Goal: Information Seeking & Learning: Check status

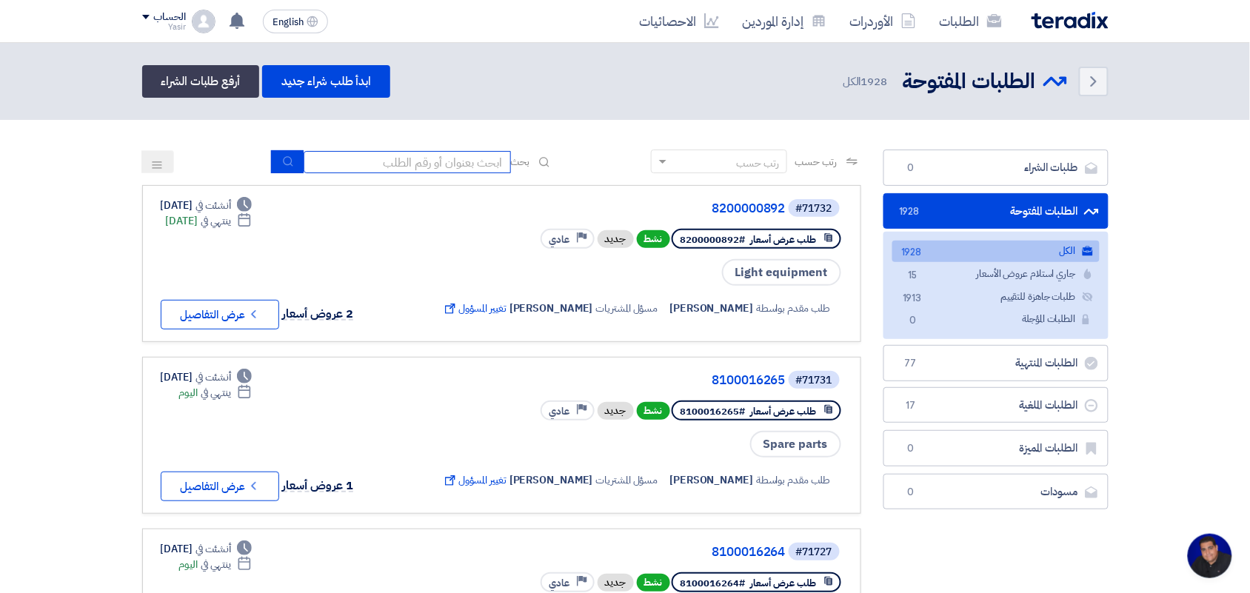
click at [456, 169] on input at bounding box center [407, 162] width 207 height 22
type input "paint"
click at [286, 161] on icon "submit" at bounding box center [288, 162] width 12 height 12
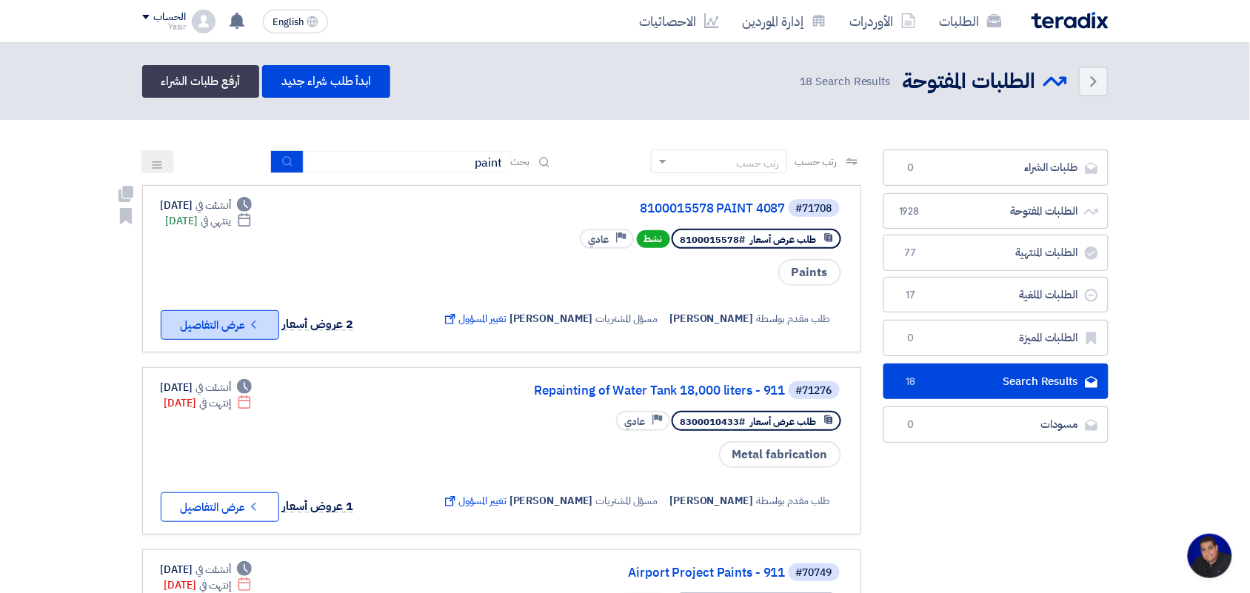
click at [253, 320] on icon "Check details" at bounding box center [254, 325] width 14 height 14
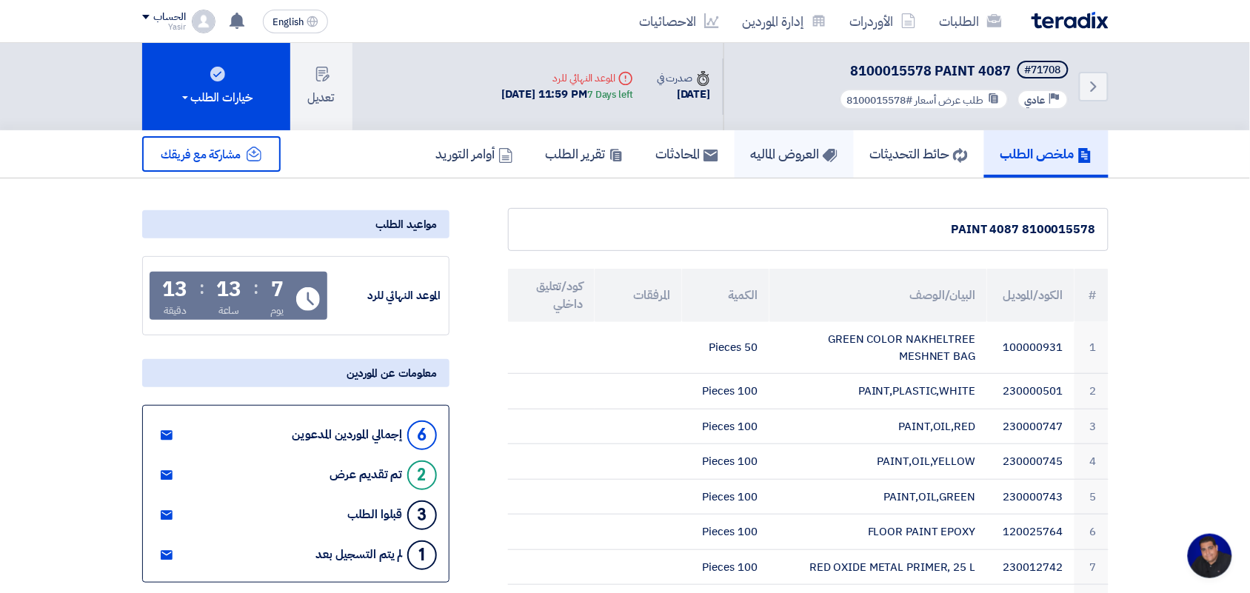
click at [772, 160] on h5 "العروض الماليه" at bounding box center [794, 153] width 87 height 17
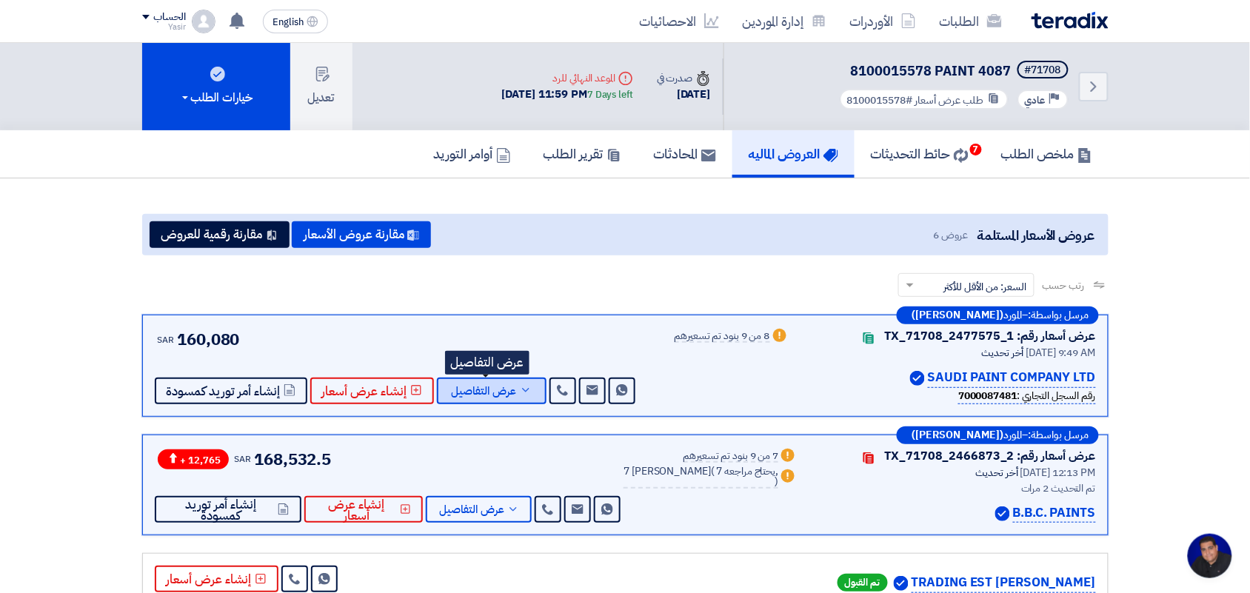
click at [504, 386] on span "عرض التفاصيل" at bounding box center [484, 391] width 65 height 11
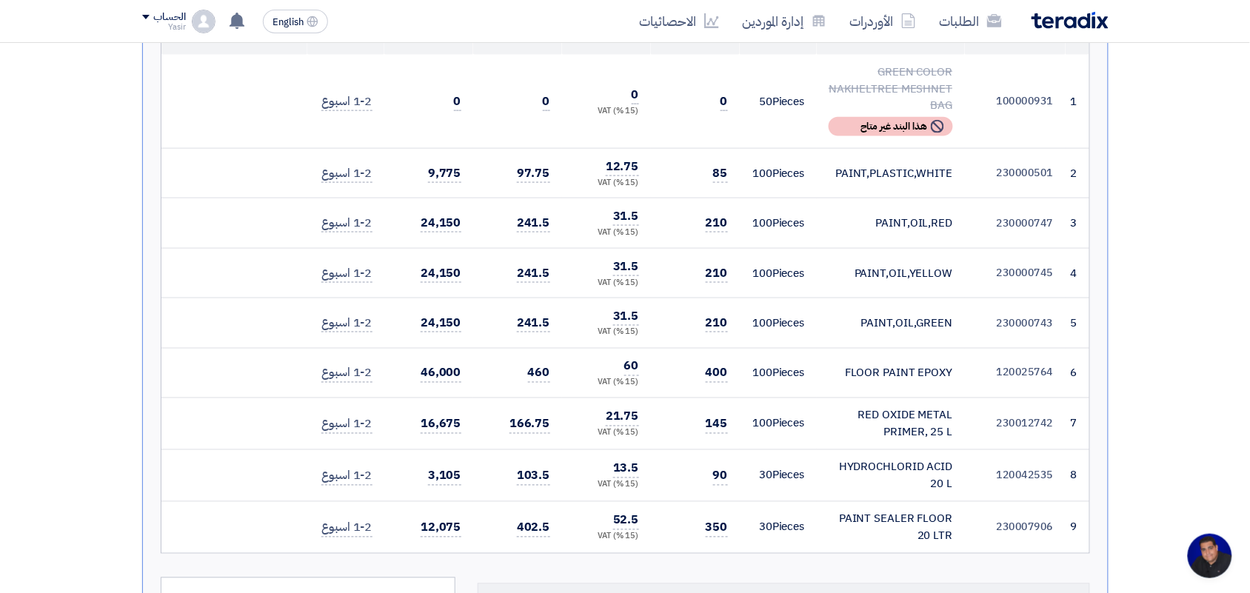
scroll to position [463, 0]
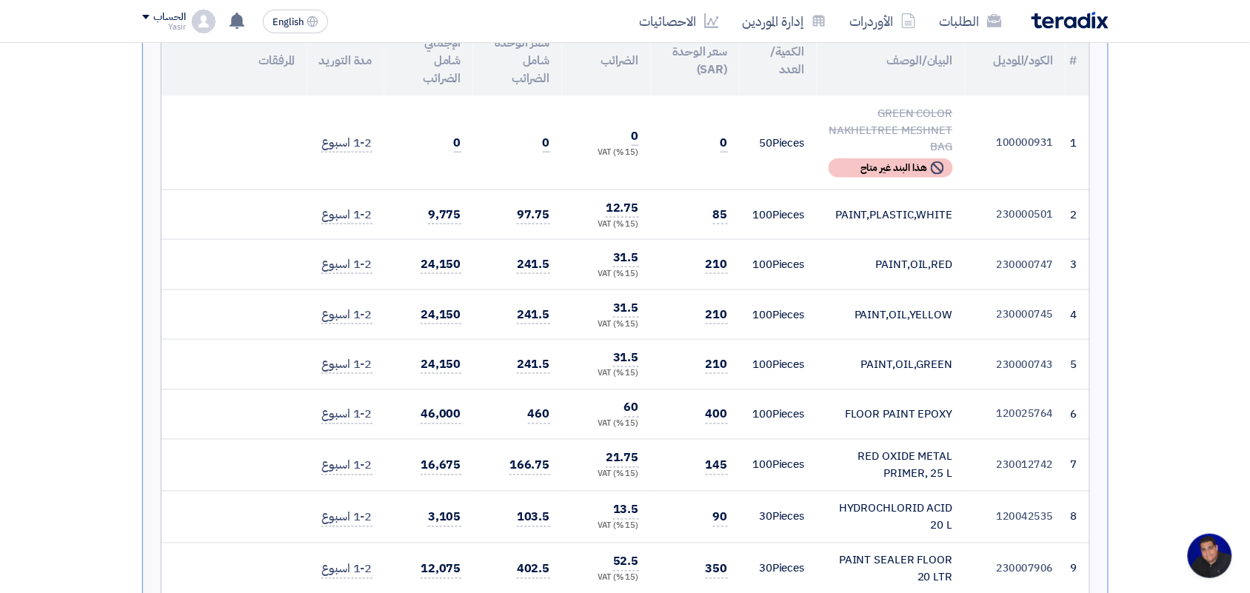
click at [1027, 369] on td "230000743" at bounding box center [1015, 365] width 101 height 50
click at [1018, 381] on td "230000743" at bounding box center [1015, 365] width 101 height 50
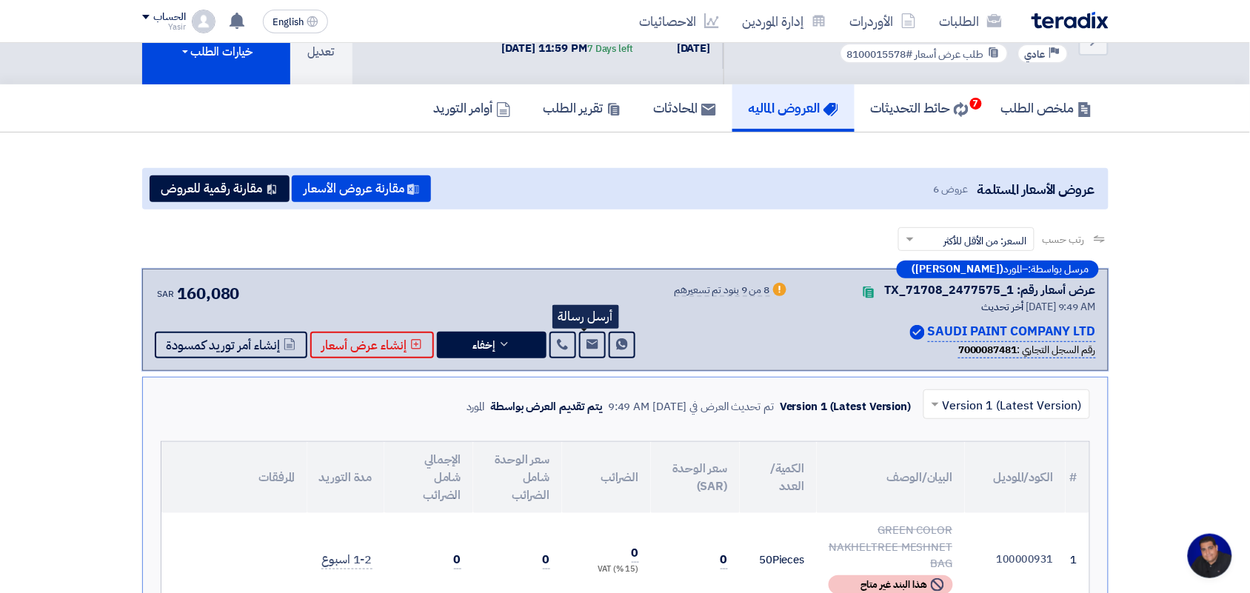
scroll to position [0, 0]
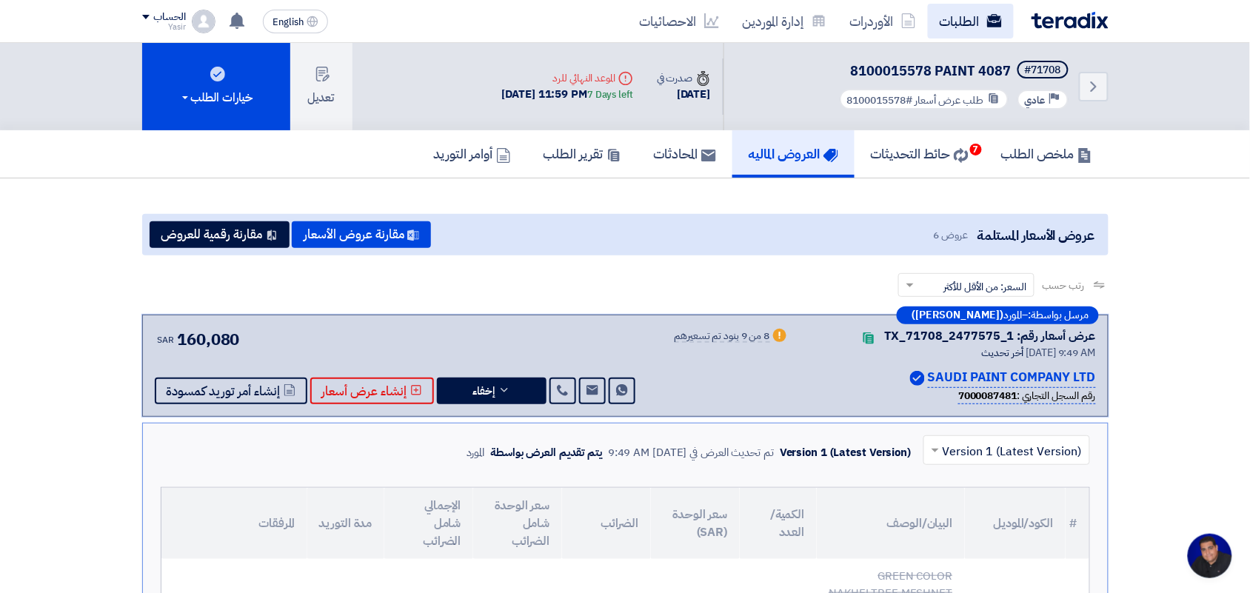
click at [974, 11] on link "الطلبات" at bounding box center [971, 21] width 86 height 35
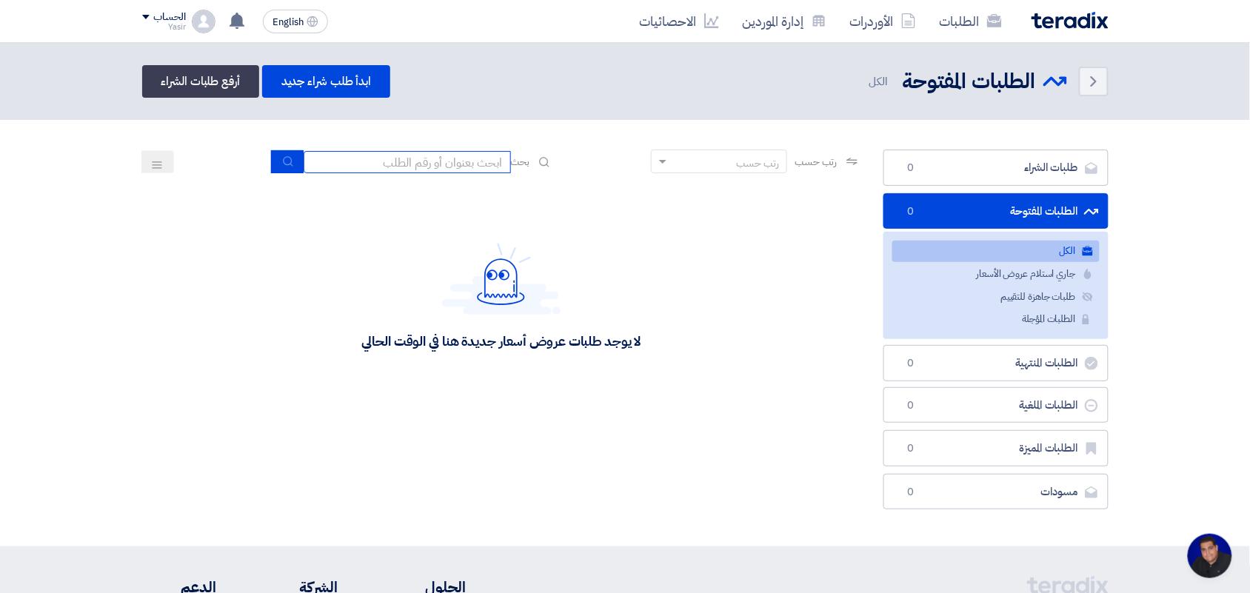
click at [438, 164] on input at bounding box center [407, 162] width 207 height 22
paste input "8100014940"
type input "8100014940"
click at [282, 160] on icon "submit" at bounding box center [288, 162] width 12 height 12
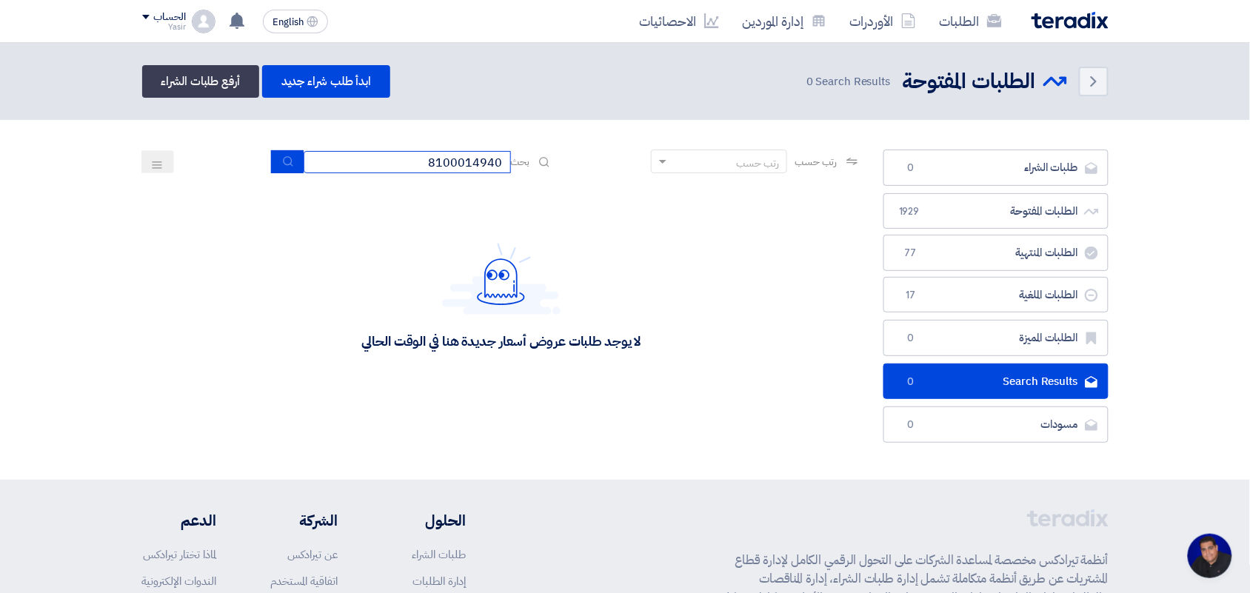
drag, startPoint x: 390, startPoint y: 171, endPoint x: 757, endPoint y: 161, distance: 367.4
click at [757, 161] on div "رتب حسب رتب حسب بحث 8100014940" at bounding box center [501, 168] width 719 height 36
paste input "200000892"
type input "8200000892"
click at [284, 160] on icon "submit" at bounding box center [288, 162] width 12 height 12
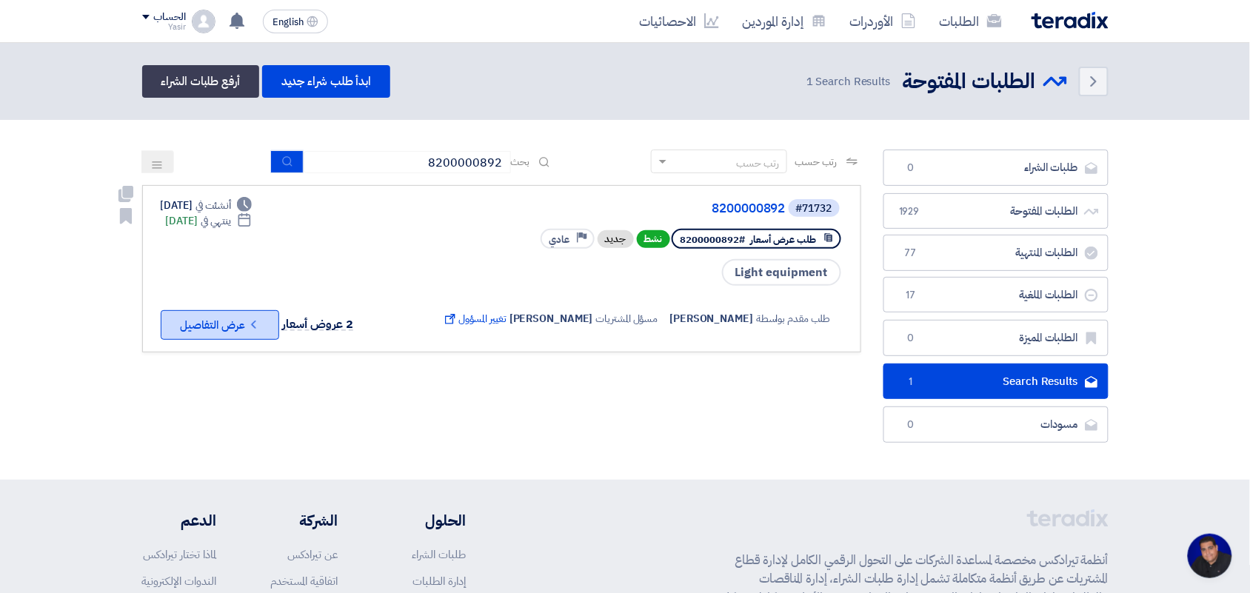
click at [202, 334] on button "Check details عرض التفاصيل" at bounding box center [220, 325] width 118 height 30
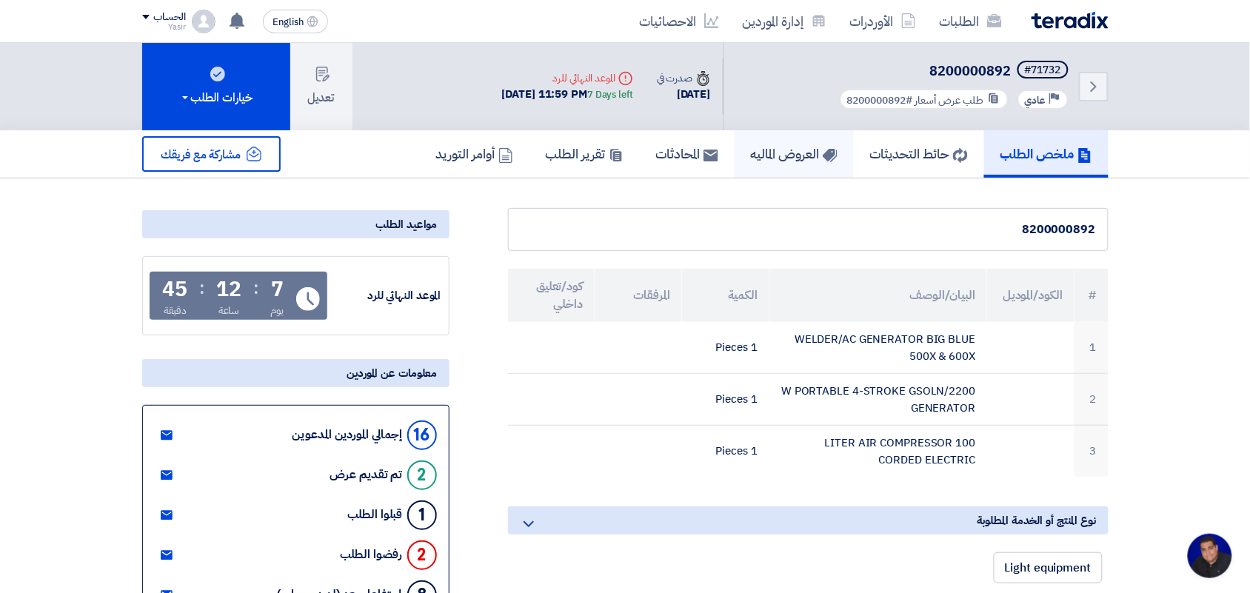
click at [822, 164] on link "العروض الماليه" at bounding box center [794, 153] width 119 height 47
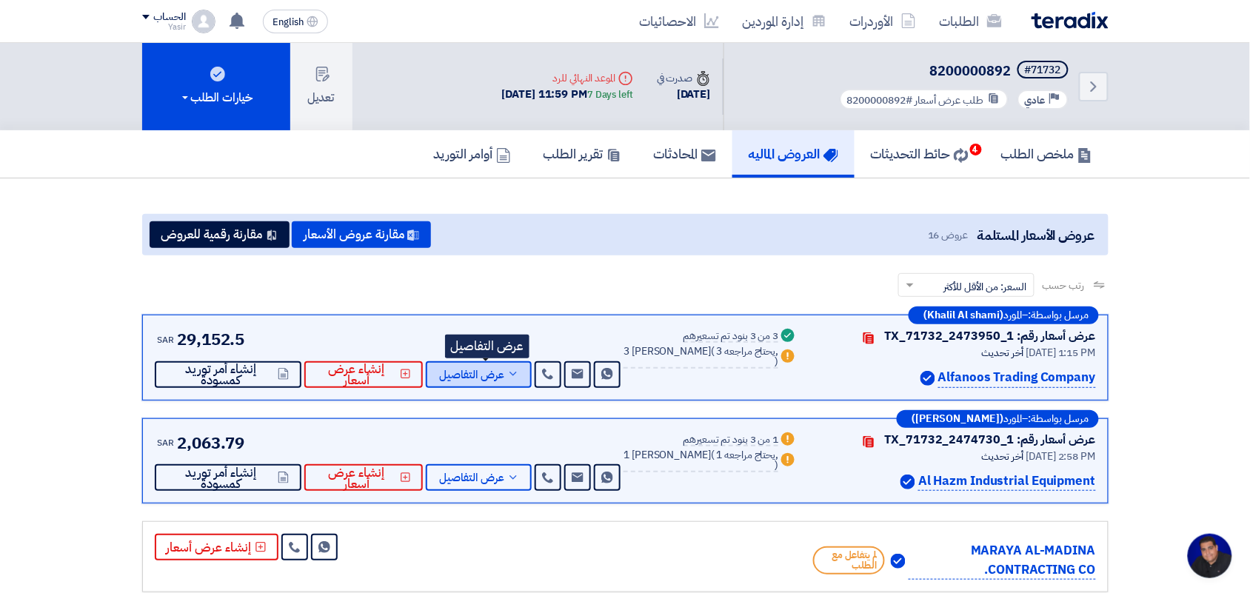
click at [504, 375] on span "عرض التفاصيل" at bounding box center [471, 375] width 65 height 11
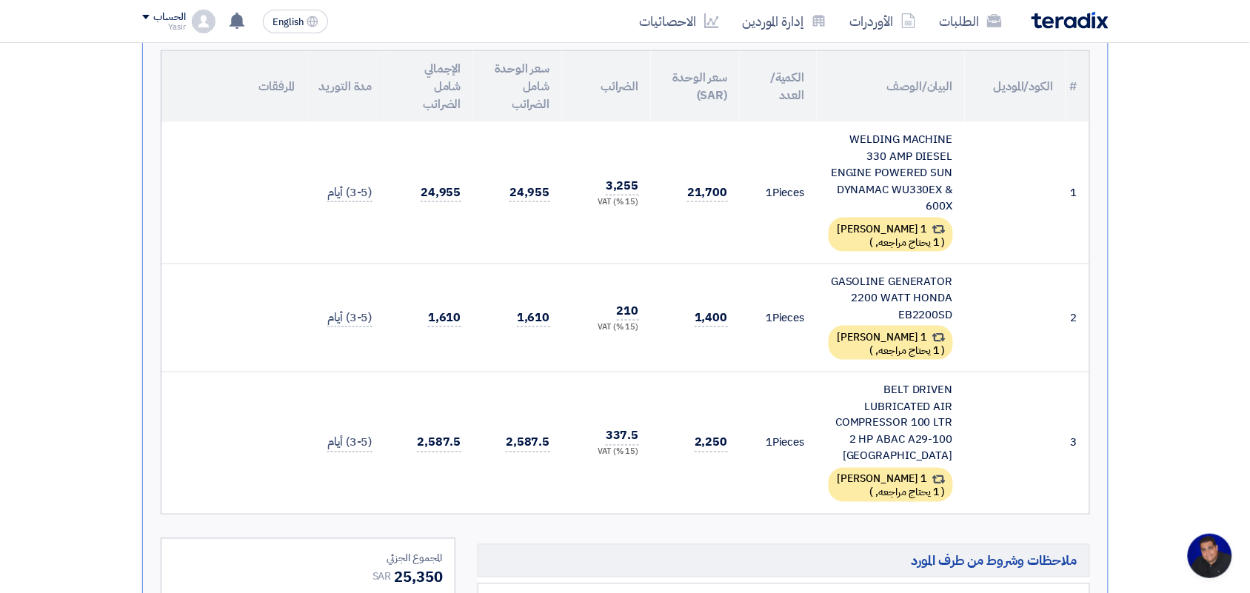
scroll to position [463, 0]
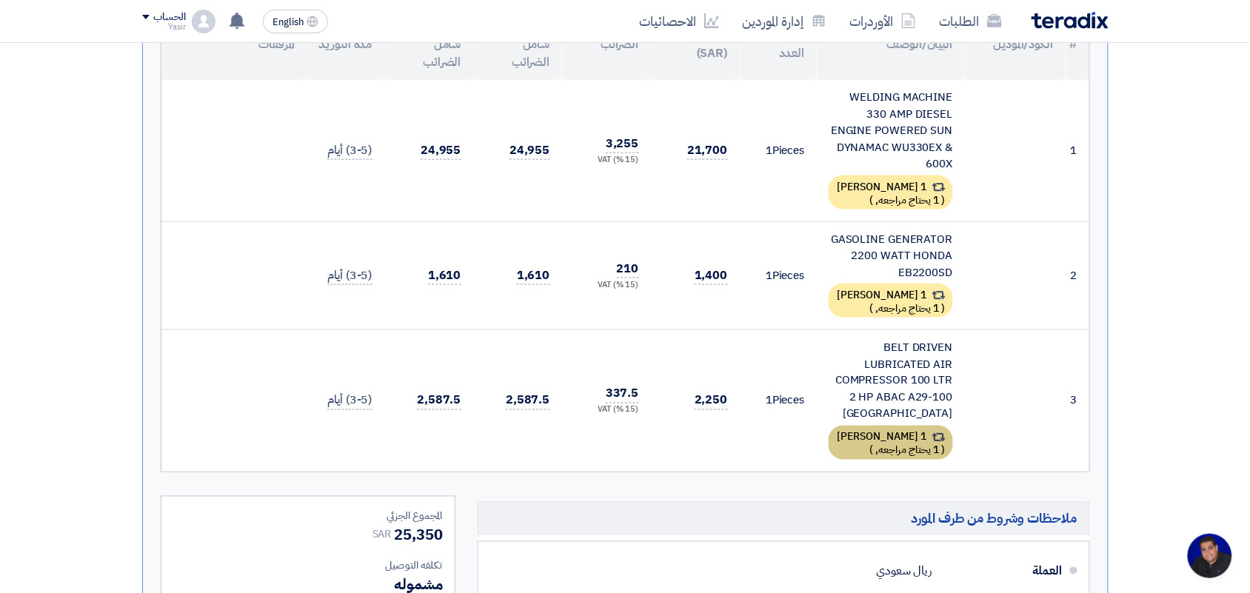
click at [931, 443] on span "1 يحتاج مراجعه," at bounding box center [908, 451] width 64 height 16
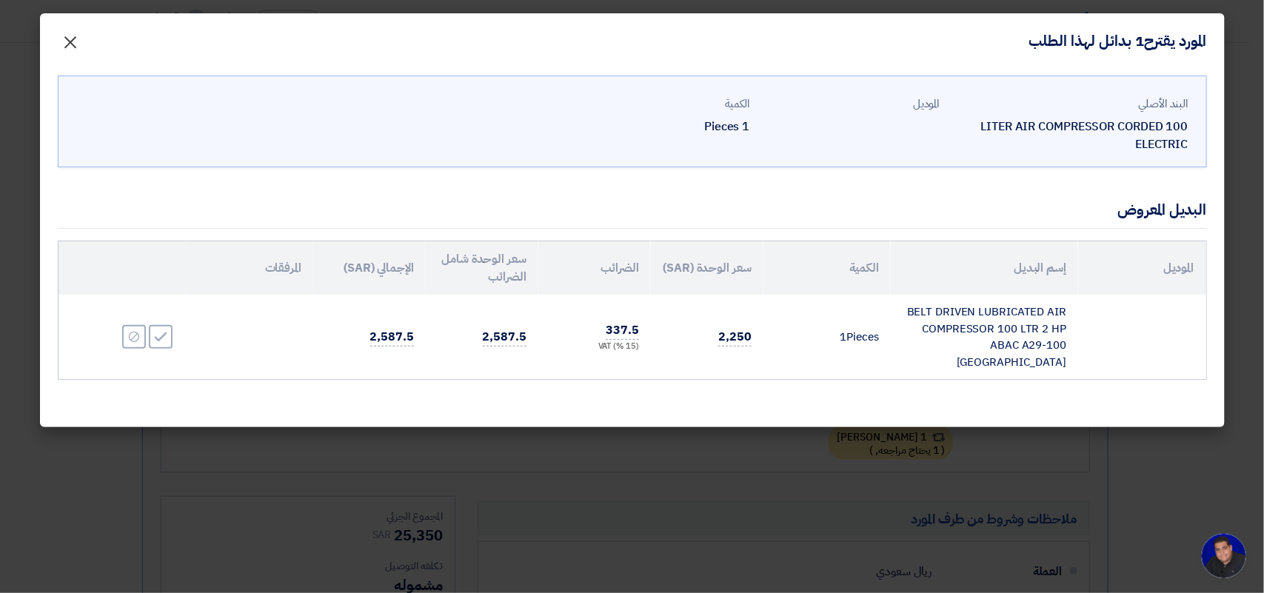
click at [74, 38] on span "×" at bounding box center [71, 41] width 18 height 44
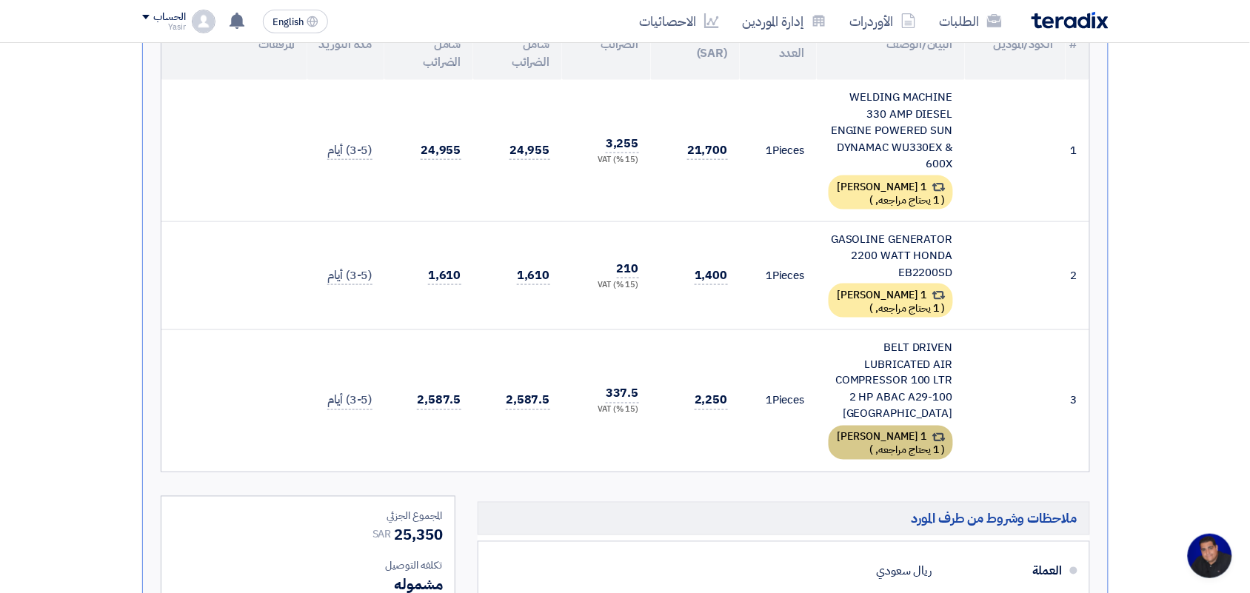
click at [929, 443] on span "1 يحتاج مراجعه," at bounding box center [908, 451] width 64 height 16
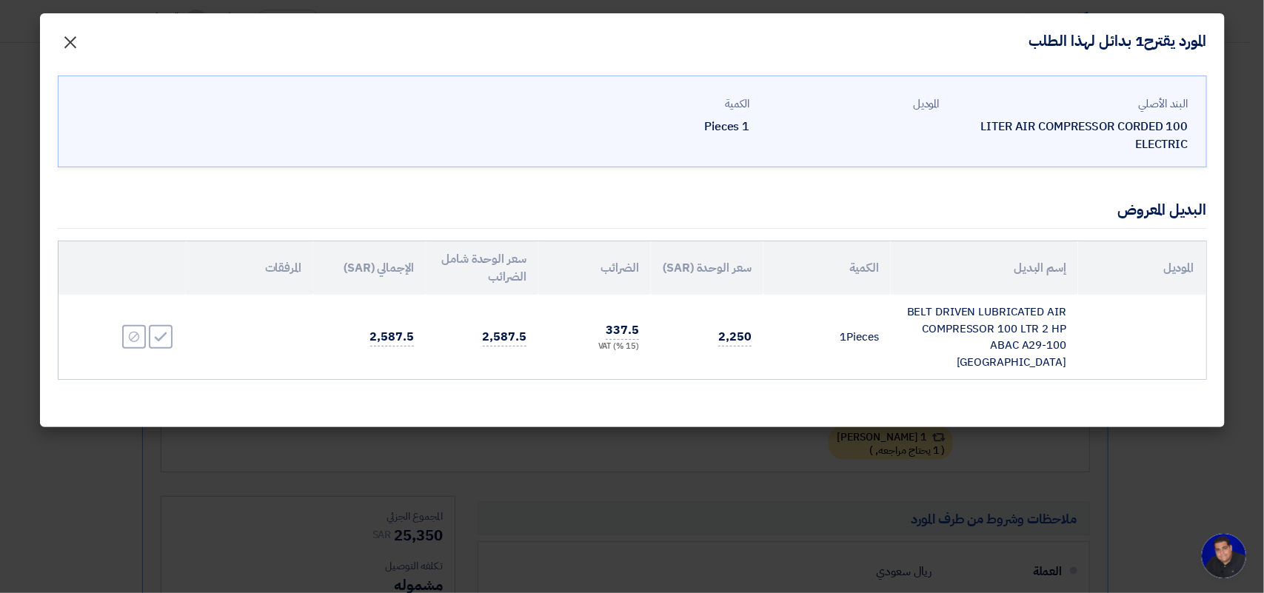
click at [70, 41] on span "×" at bounding box center [71, 41] width 18 height 44
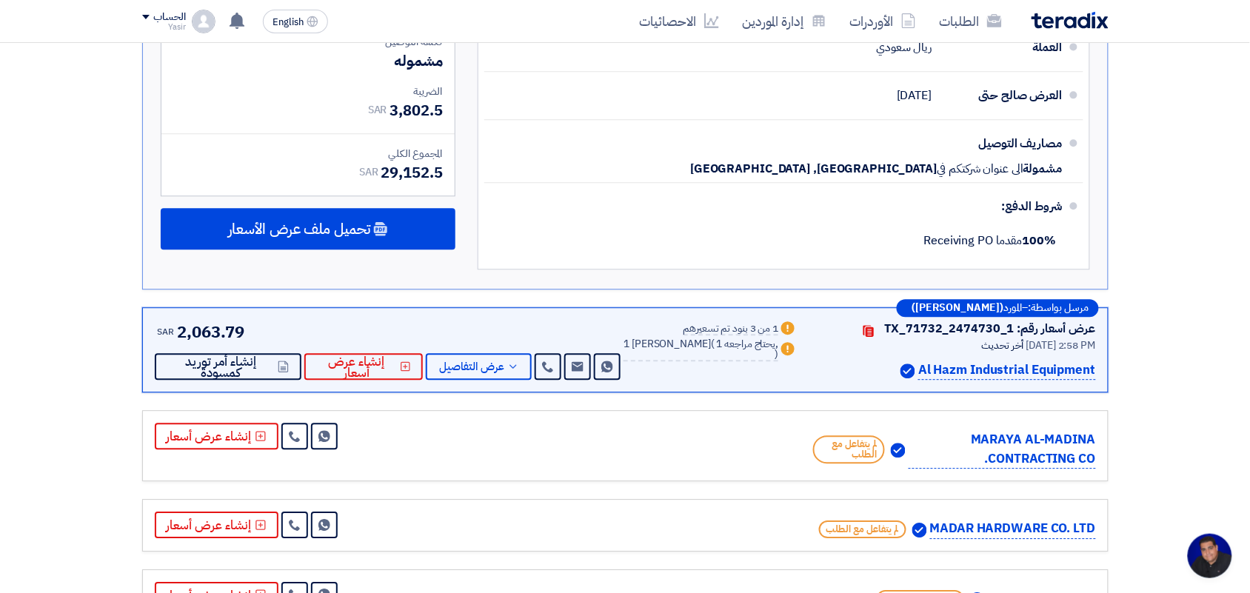
scroll to position [1018, 0]
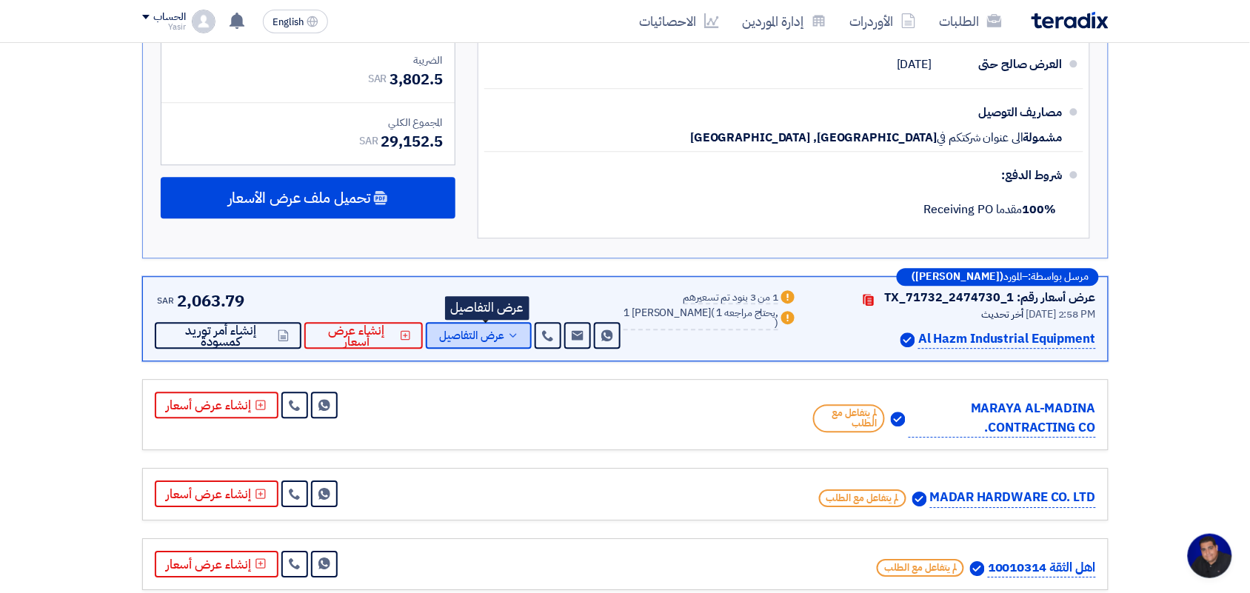
click at [504, 330] on span "عرض التفاصيل" at bounding box center [471, 335] width 65 height 11
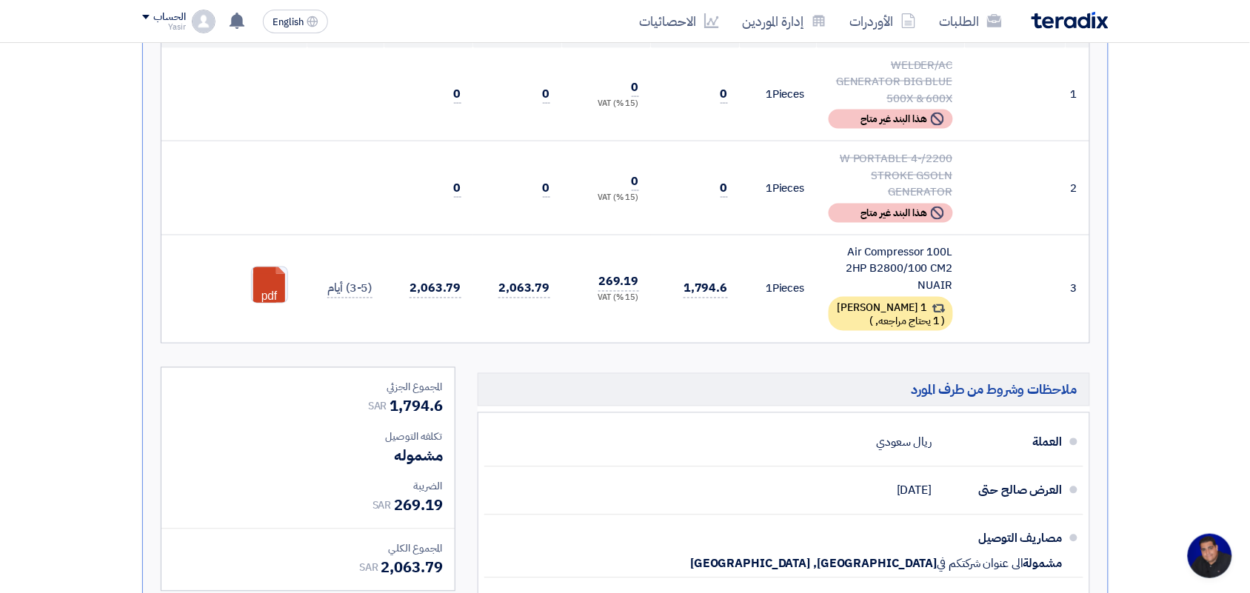
scroll to position [555, 0]
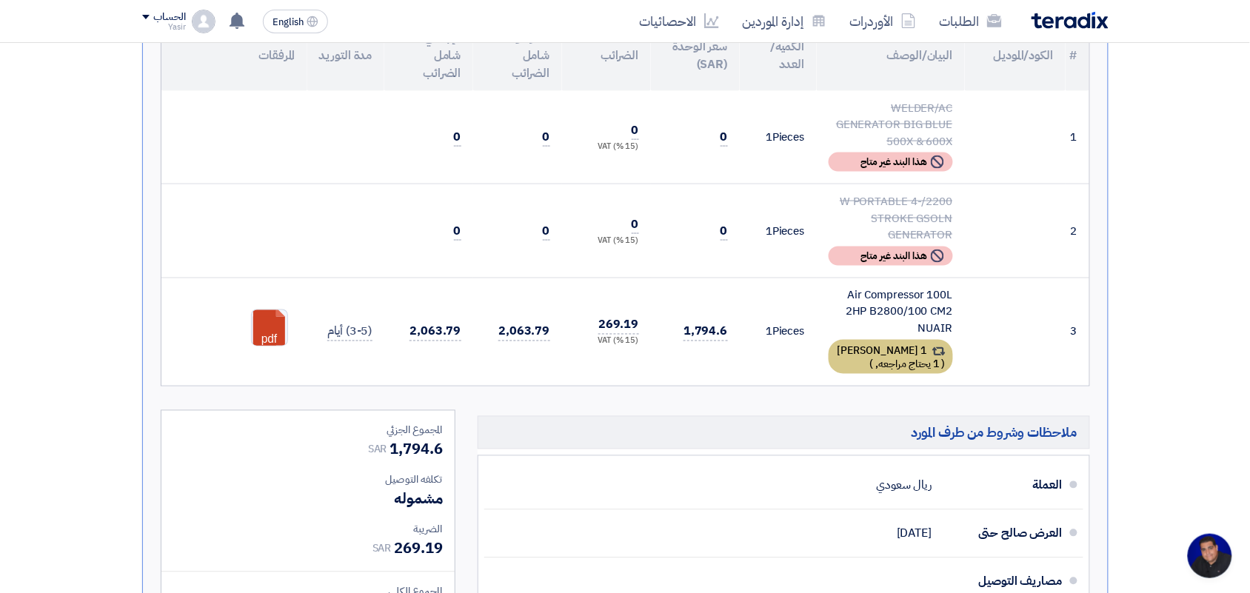
click at [867, 354] on div "1 [PERSON_NAME] ( 1 يحتاج مراجعه, )" at bounding box center [891, 357] width 124 height 34
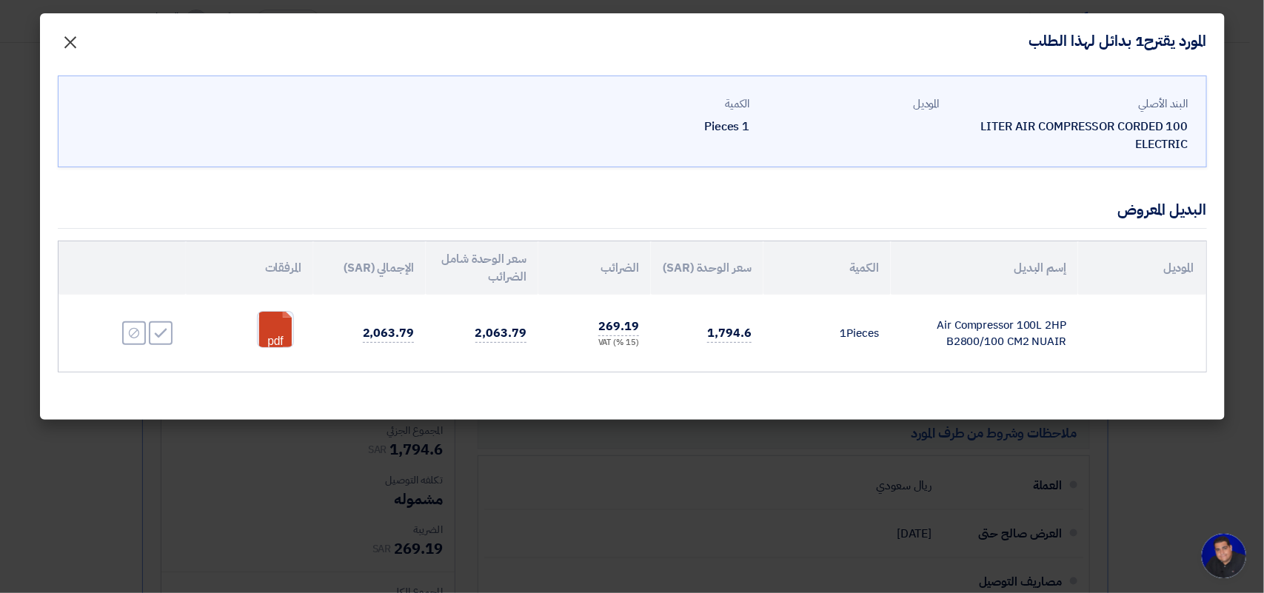
click at [74, 41] on span "×" at bounding box center [71, 41] width 18 height 44
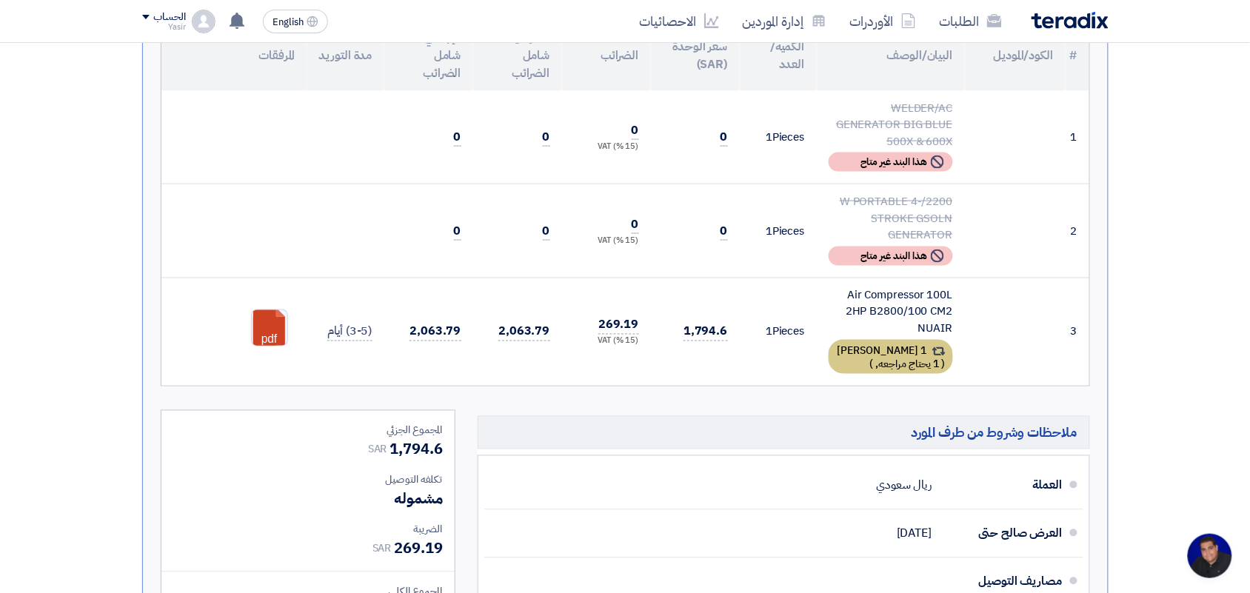
click at [896, 350] on div "1 [PERSON_NAME] ( 1 يحتاج مراجعه, )" at bounding box center [891, 357] width 124 height 34
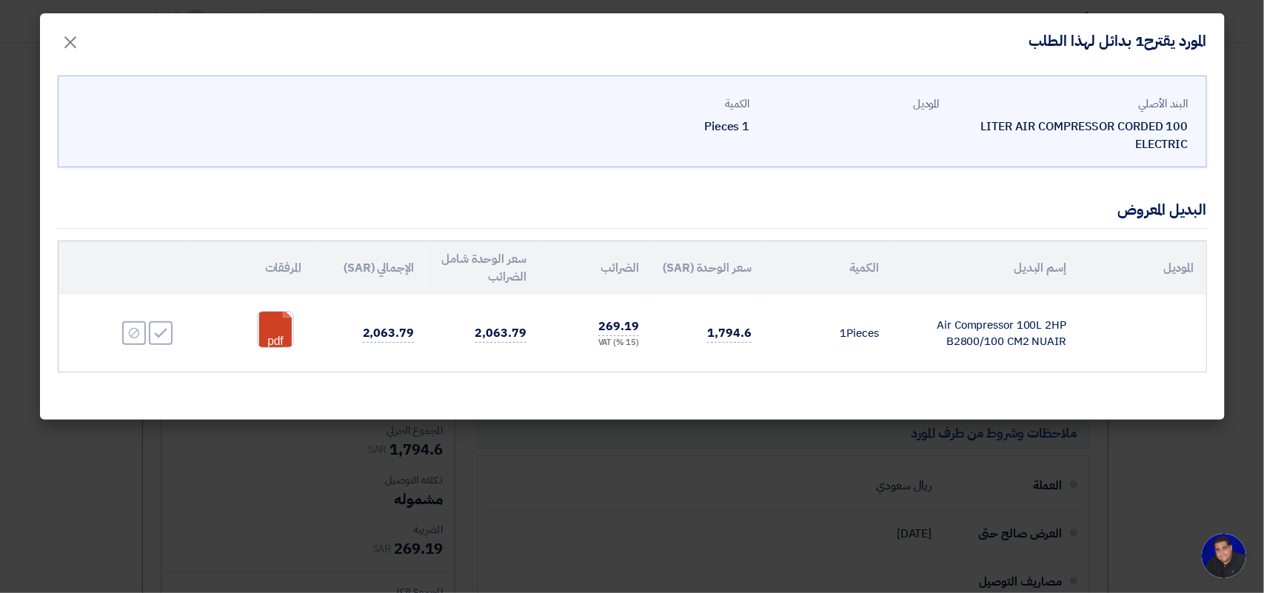
click at [952, 346] on td "Air Compressor 100L 2HP B2800/100 CM2 NUAIR" at bounding box center [984, 333] width 187 height 77
click at [953, 346] on td "Air Compressor 100L 2HP B2800/100 CM2 NUAIR" at bounding box center [984, 333] width 187 height 77
copy tr "Air Compressor 100L 2HP B2800/100 CM2 NUAIR"
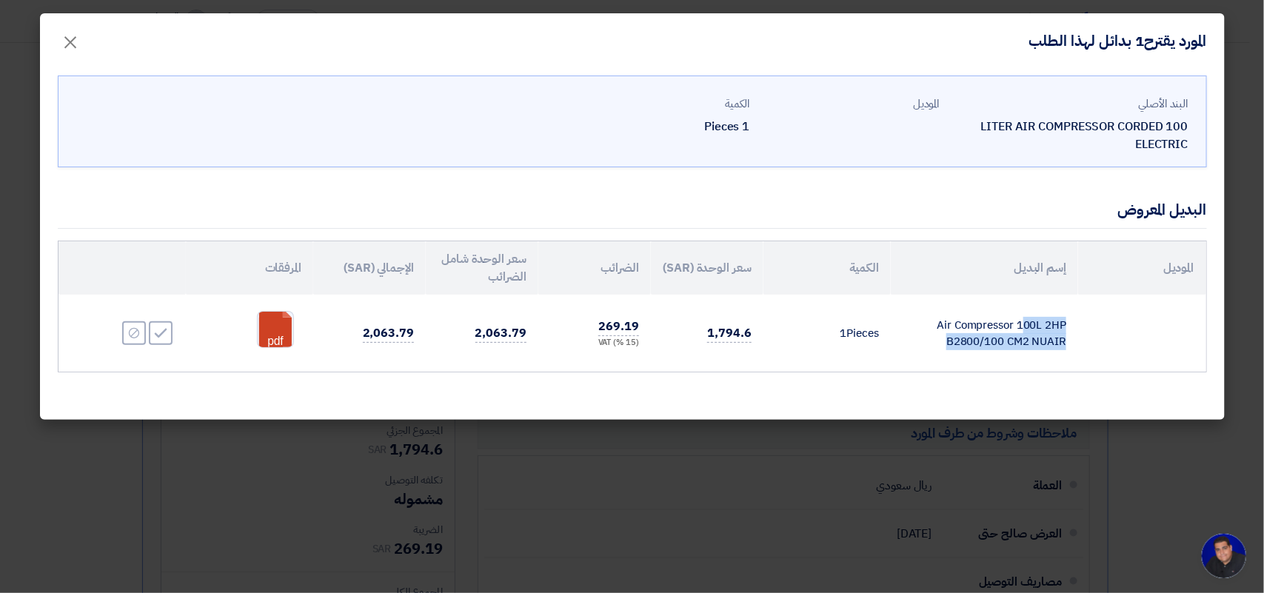
click at [948, 353] on td "Air Compressor 100L 2HP B2800/100 CM2 NUAIR" at bounding box center [984, 333] width 187 height 77
click at [78, 46] on span "×" at bounding box center [71, 41] width 18 height 44
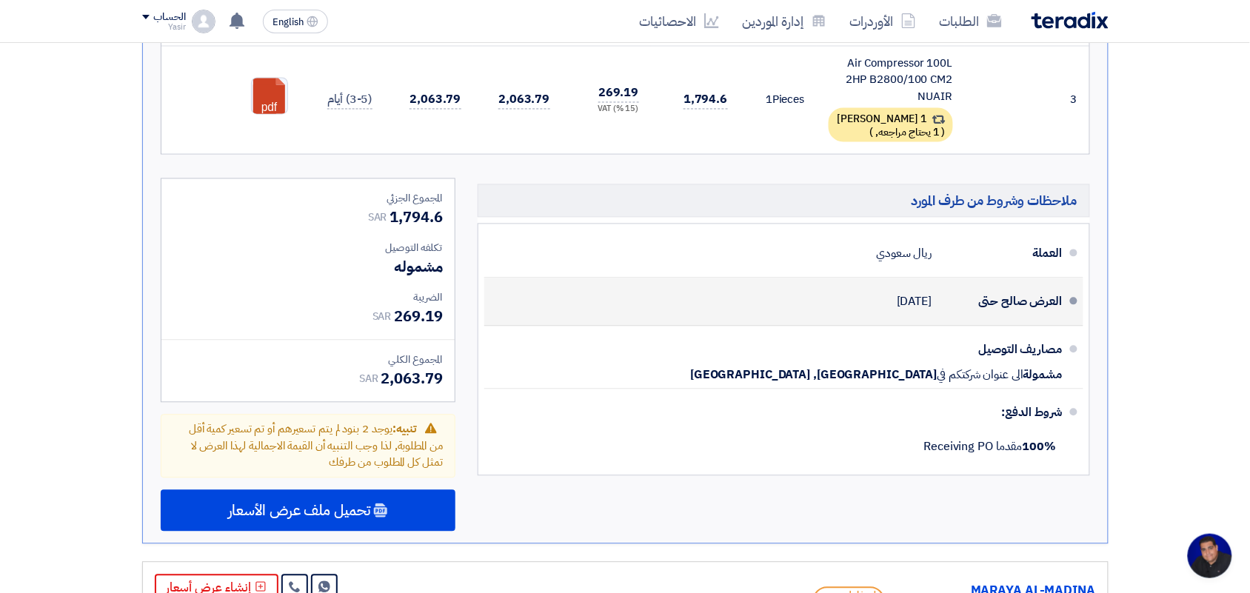
scroll to position [741, 0]
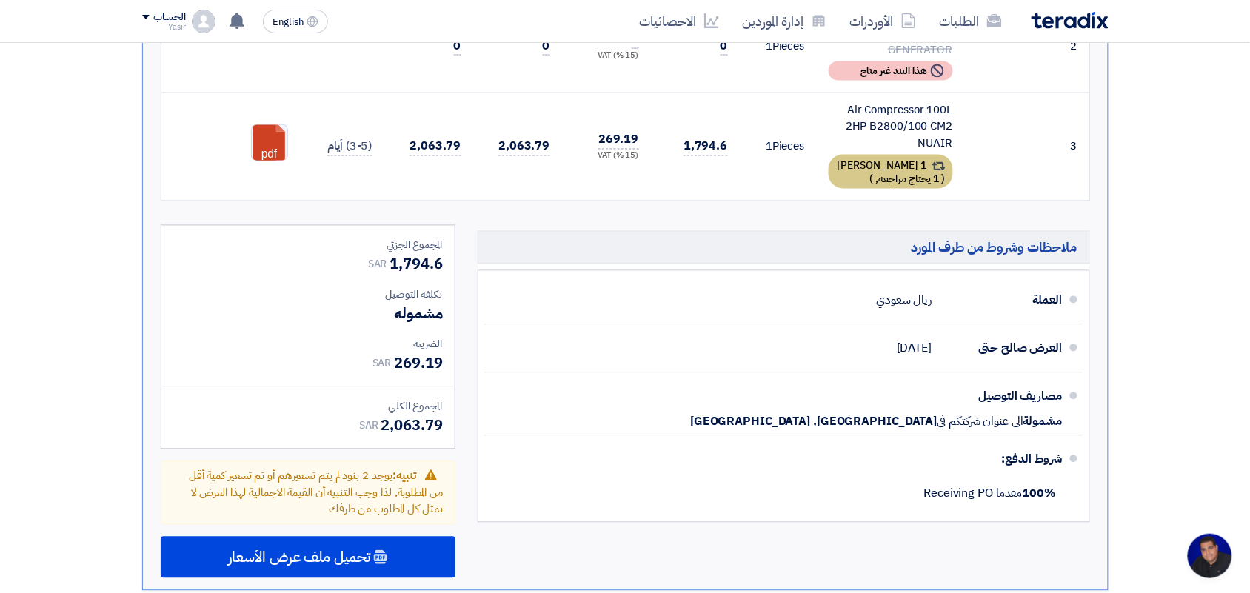
click at [906, 157] on div "1 [PERSON_NAME] ( 1 يحتاج مراجعه, )" at bounding box center [891, 172] width 124 height 34
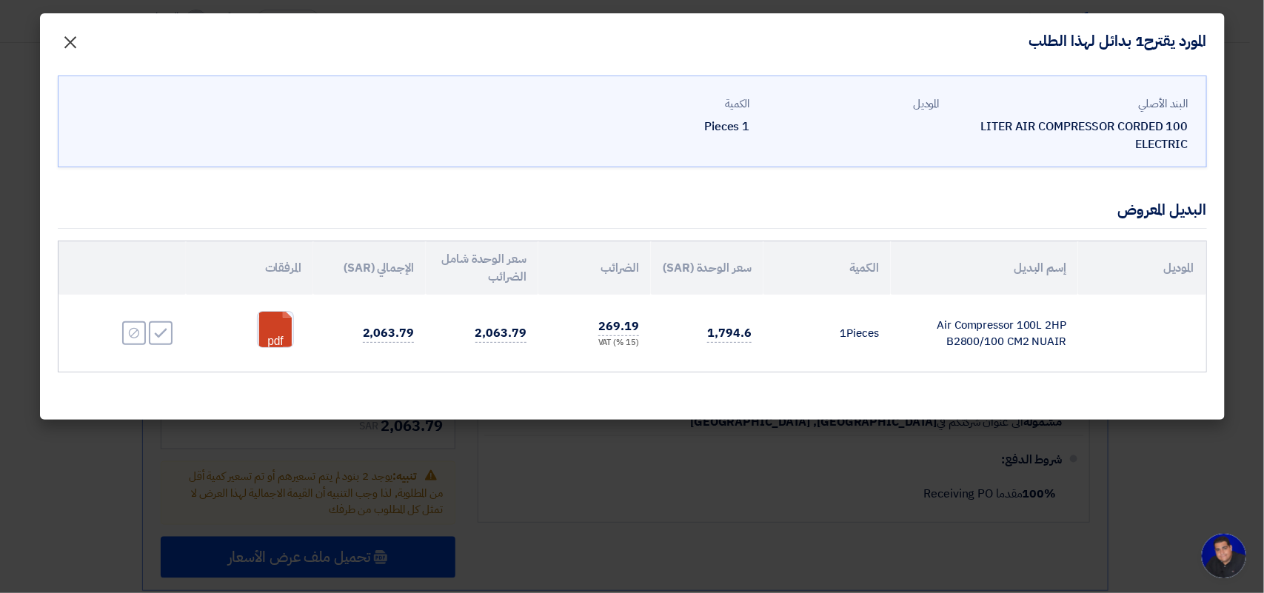
click at [67, 48] on span "×" at bounding box center [71, 41] width 18 height 44
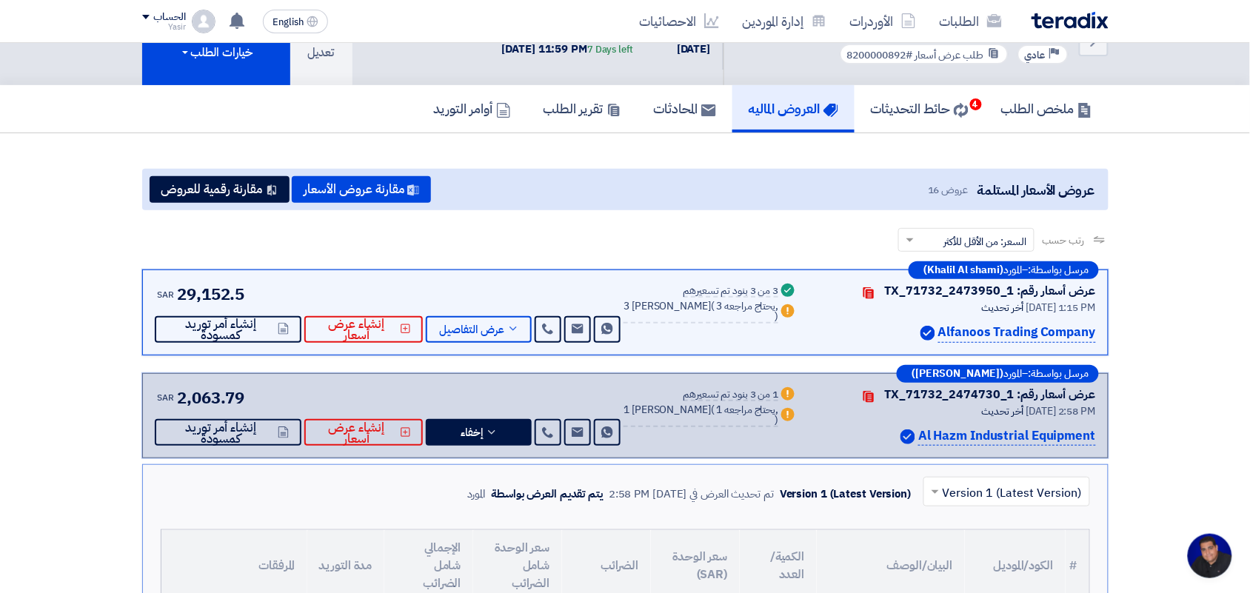
scroll to position [0, 0]
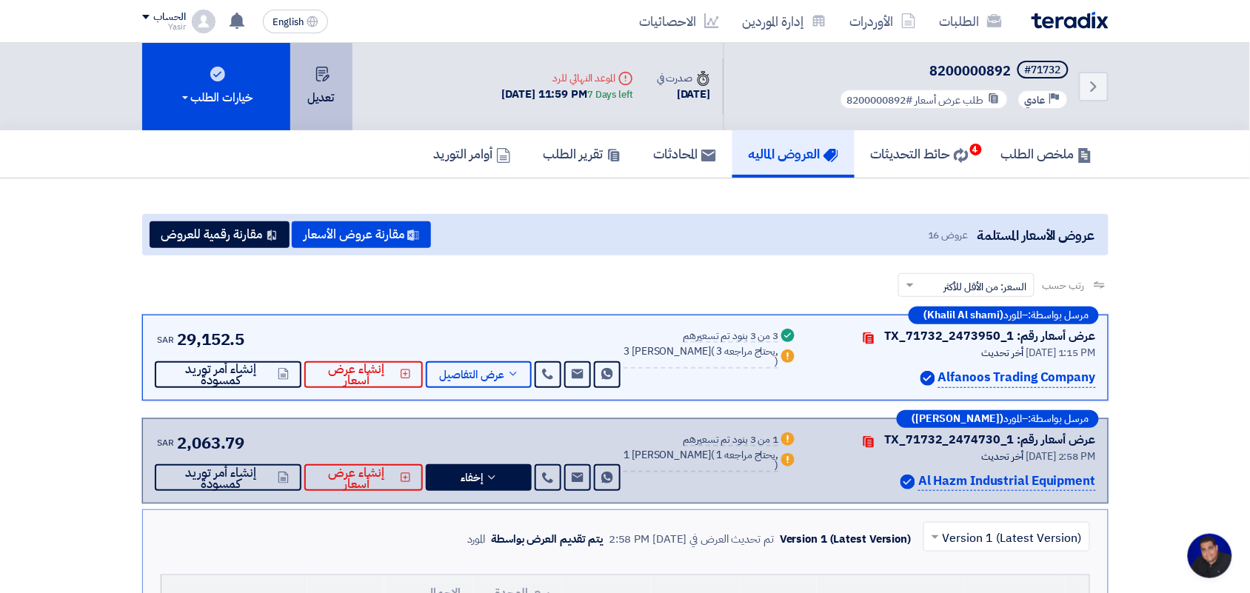
click at [326, 96] on button "تعديل" at bounding box center [321, 86] width 62 height 87
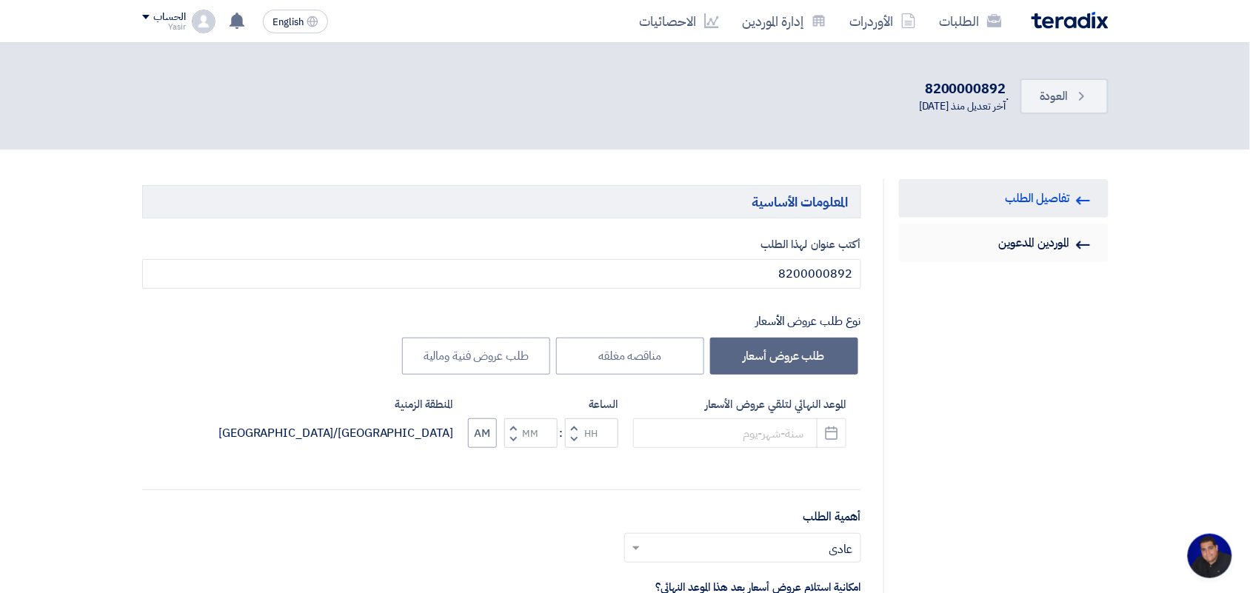
type input "[DATE]"
type input "11"
type input "59"
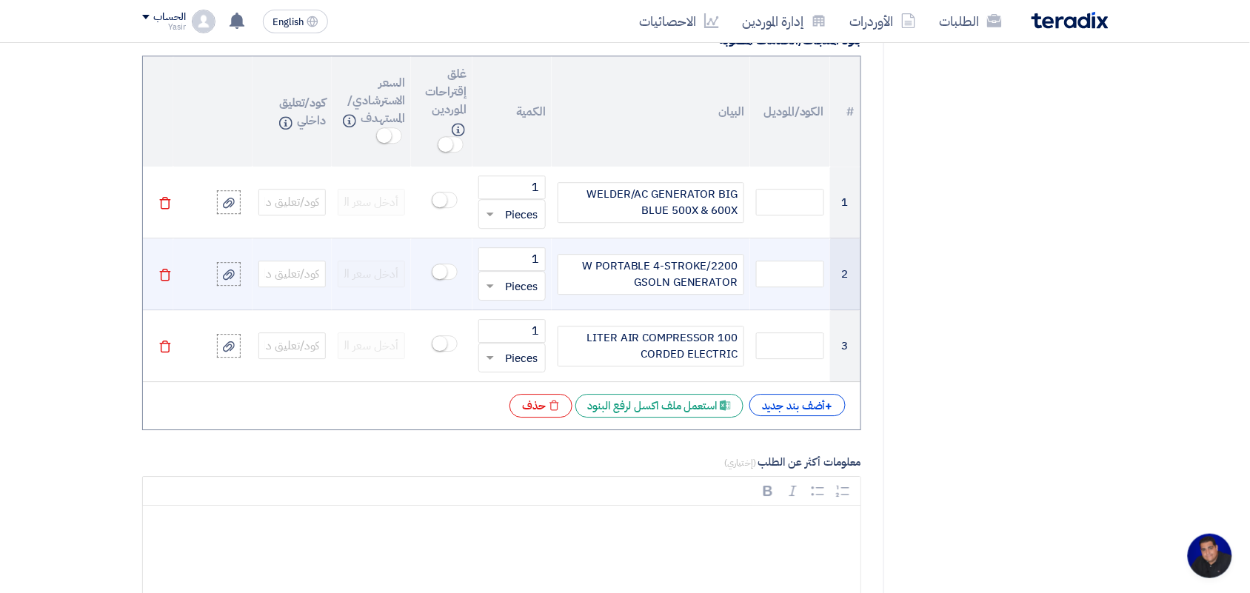
scroll to position [1111, 0]
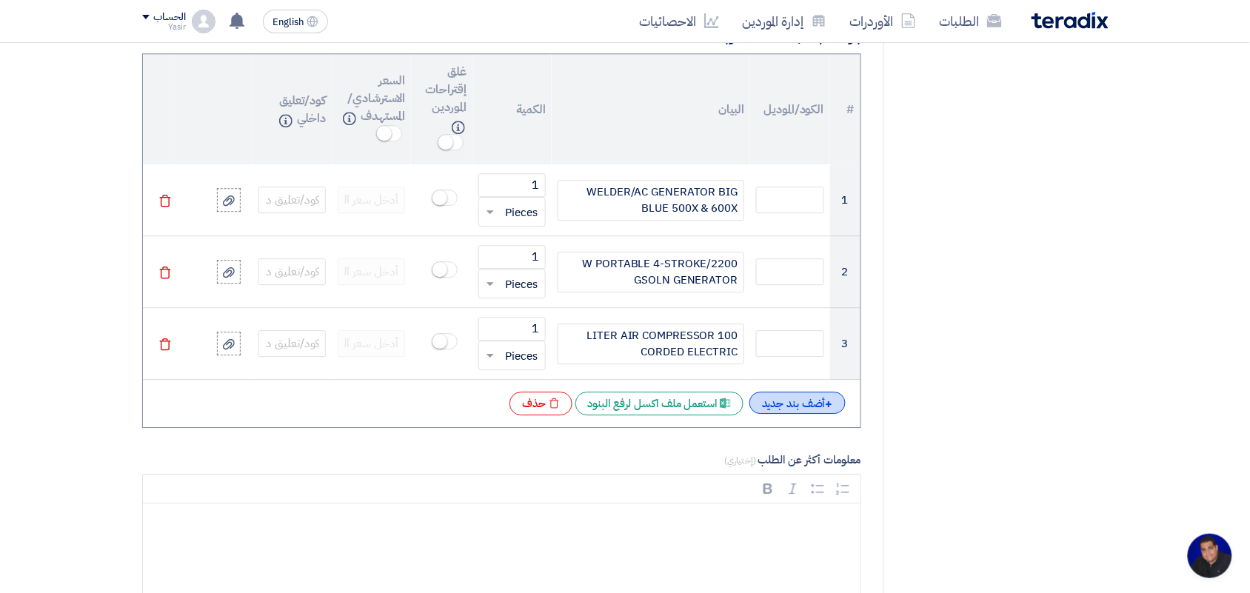
click at [802, 401] on div "+ أضف بند جديد" at bounding box center [797, 403] width 96 height 22
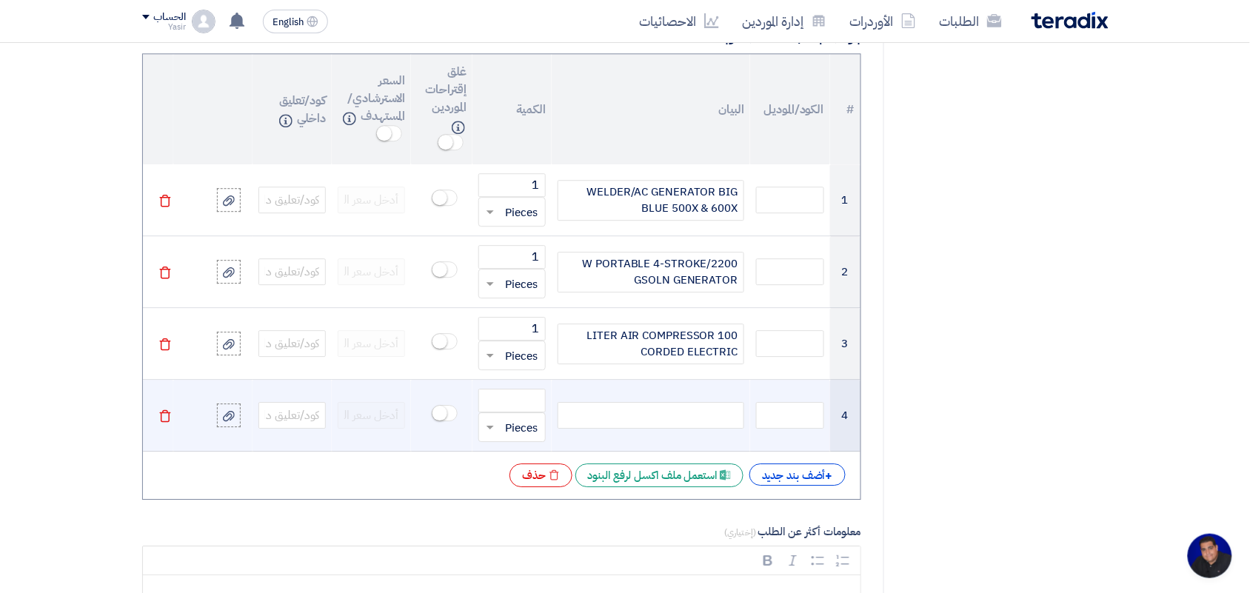
click at [601, 423] on div at bounding box center [651, 415] width 187 height 27
paste div
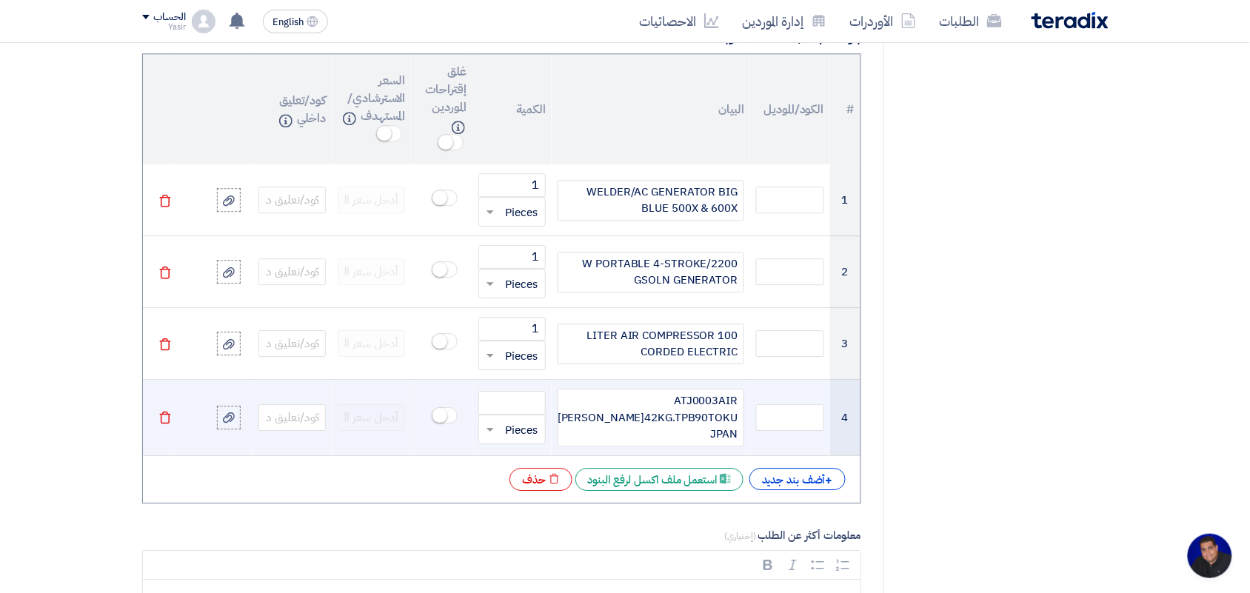
scroll to position [1104, 0]
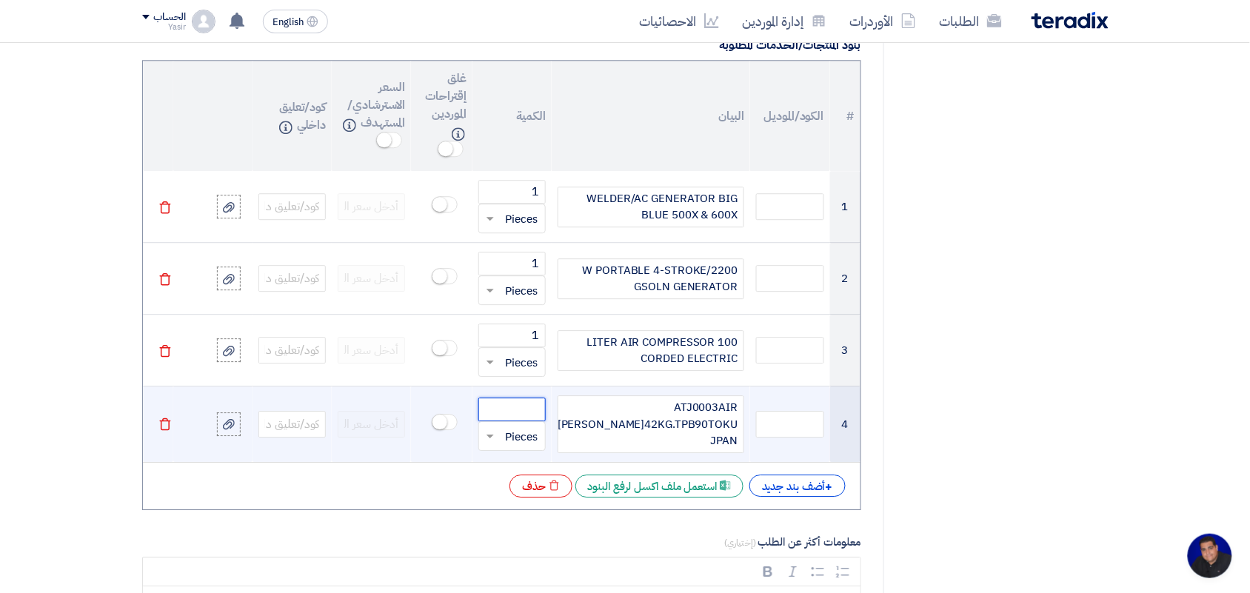
click at [541, 412] on input "number" at bounding box center [511, 410] width 67 height 24
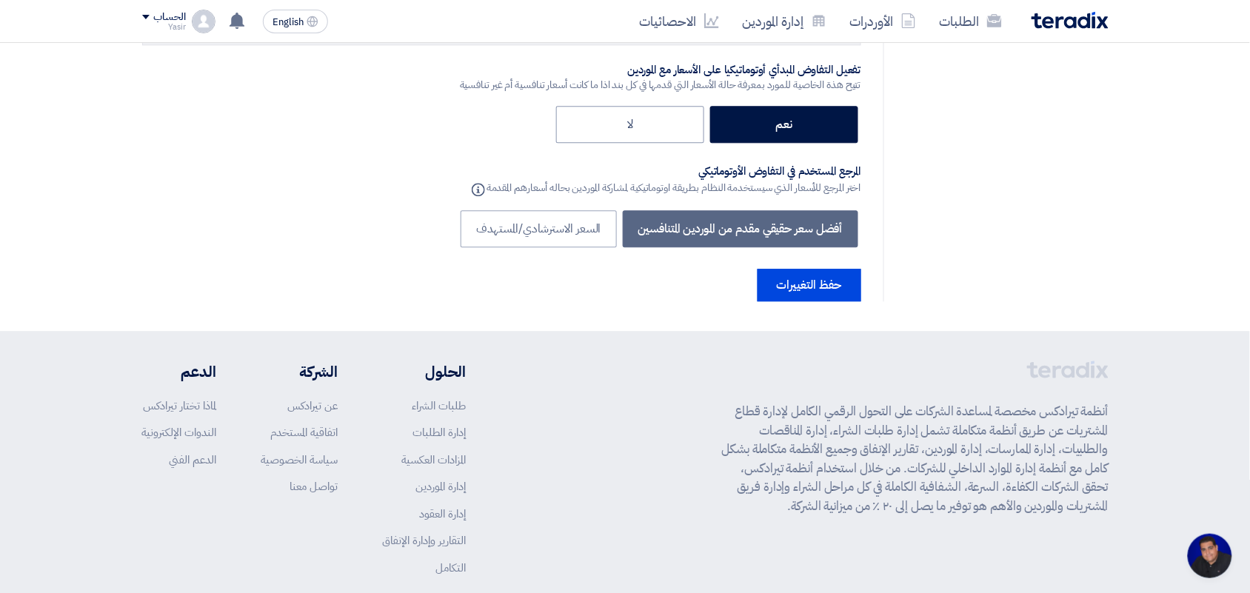
scroll to position [2762, 0]
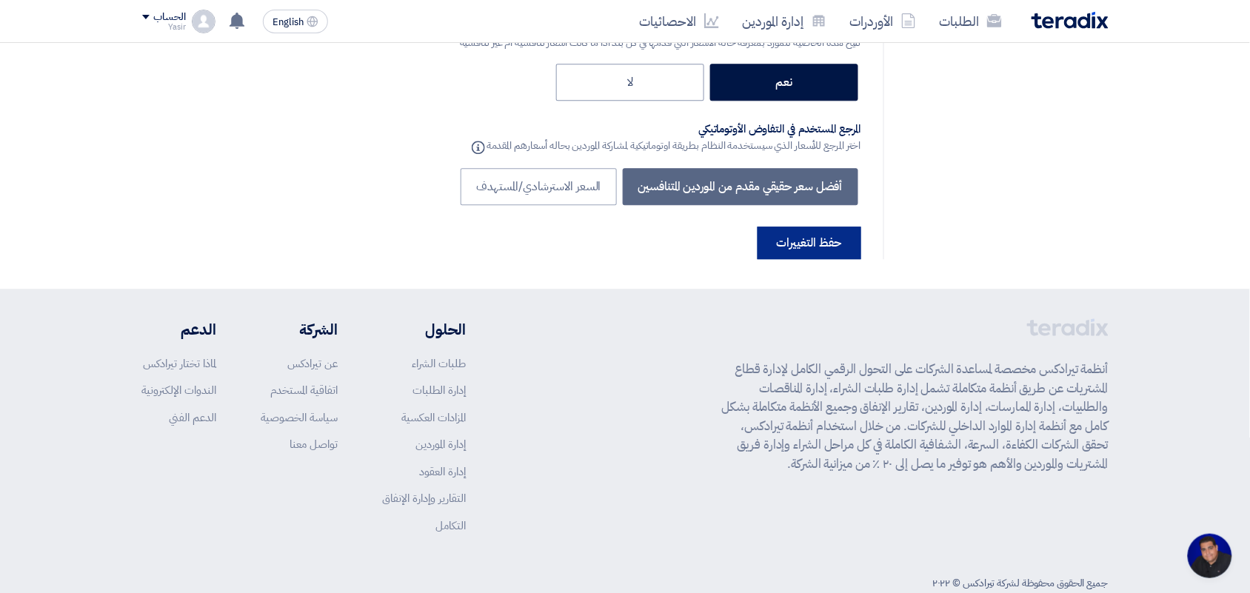
type input "1"
click at [812, 227] on button "حفظ التغييرات" at bounding box center [810, 243] width 104 height 33
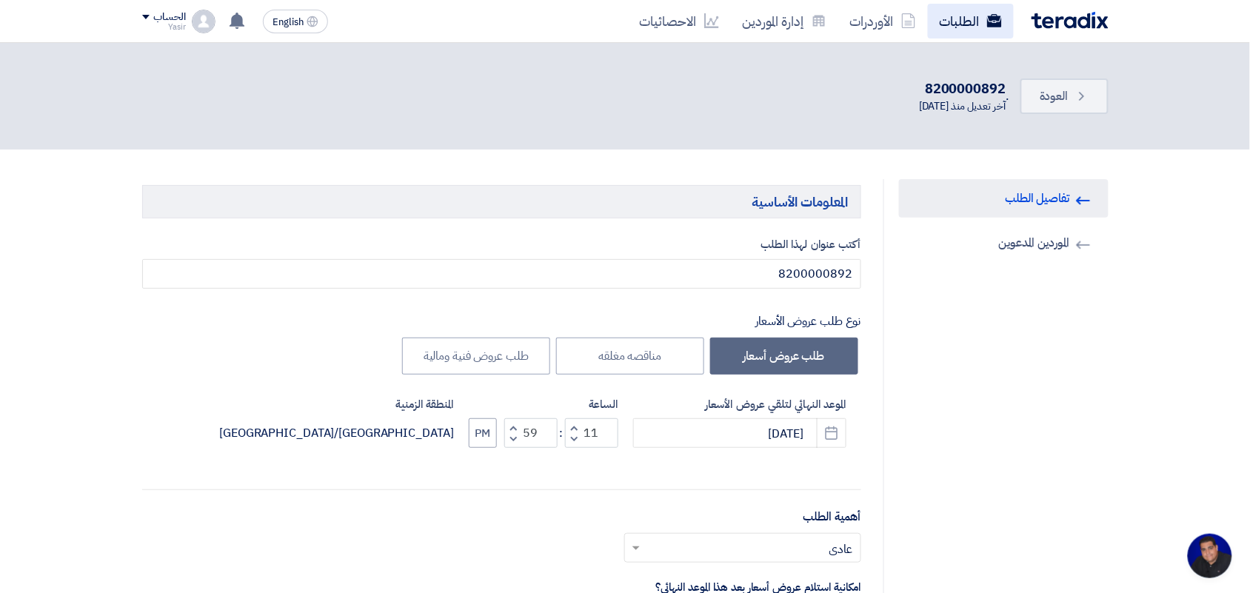
click at [985, 19] on link "الطلبات" at bounding box center [971, 21] width 86 height 35
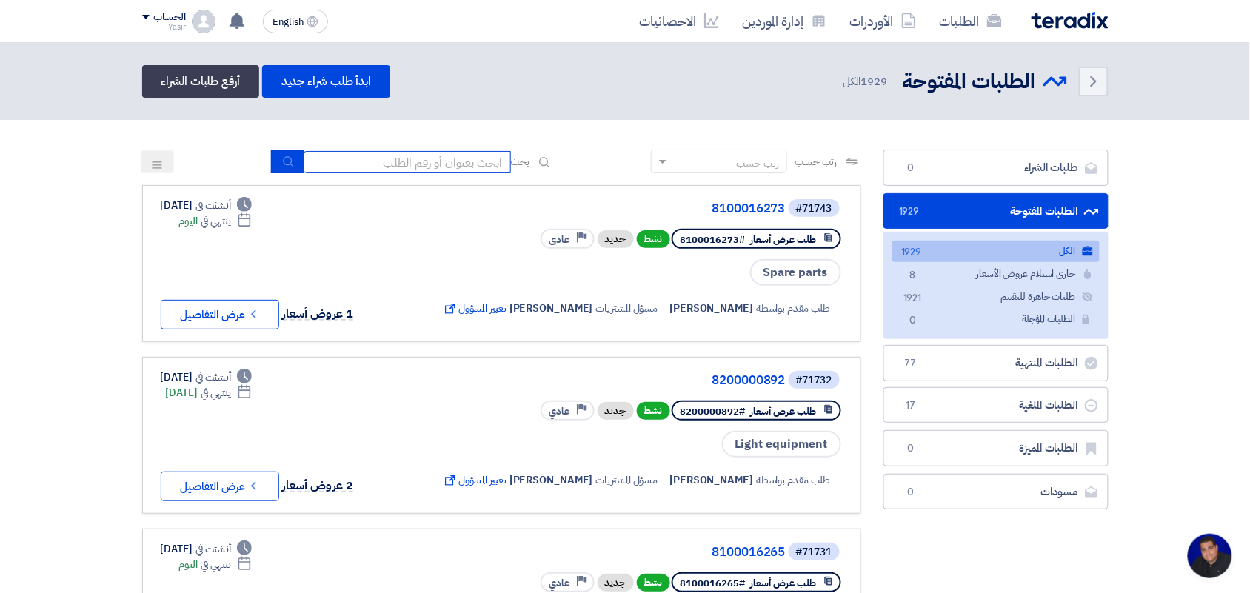
click at [478, 160] on input at bounding box center [407, 162] width 207 height 22
paste input "MANPOWER SERVICES"
type input "M"
click at [948, 19] on link "الطلبات" at bounding box center [971, 21] width 86 height 35
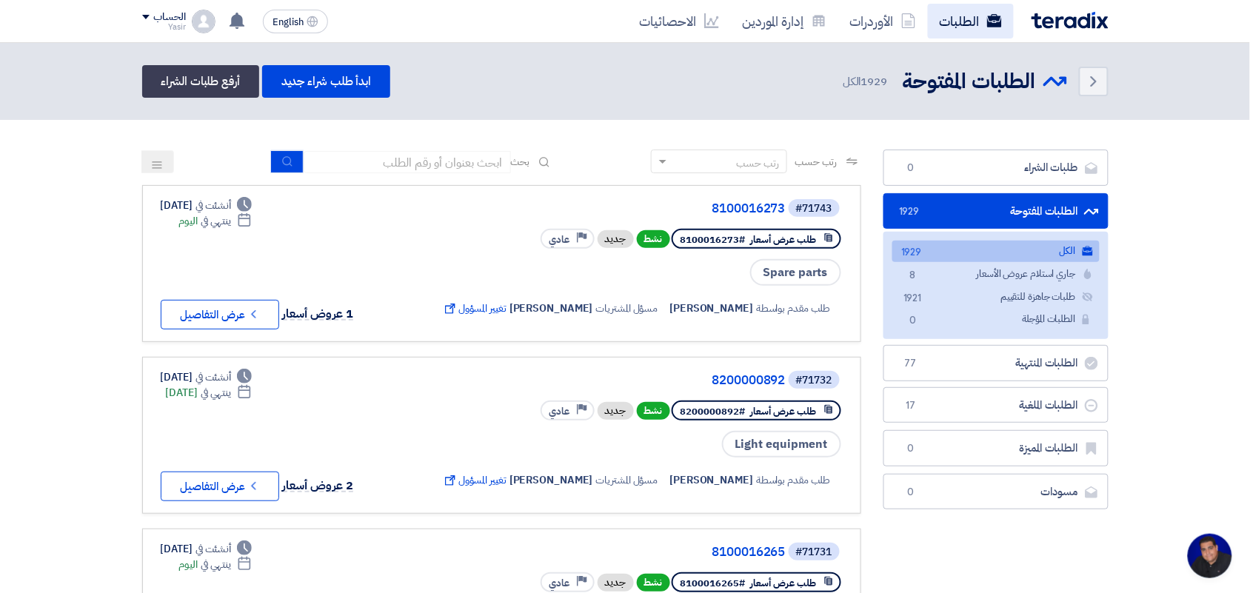
click at [972, 15] on link "الطلبات" at bounding box center [971, 21] width 86 height 35
click at [960, 27] on link "الطلبات" at bounding box center [971, 21] width 86 height 35
click at [880, 30] on link "الأوردرات" at bounding box center [883, 21] width 90 height 35
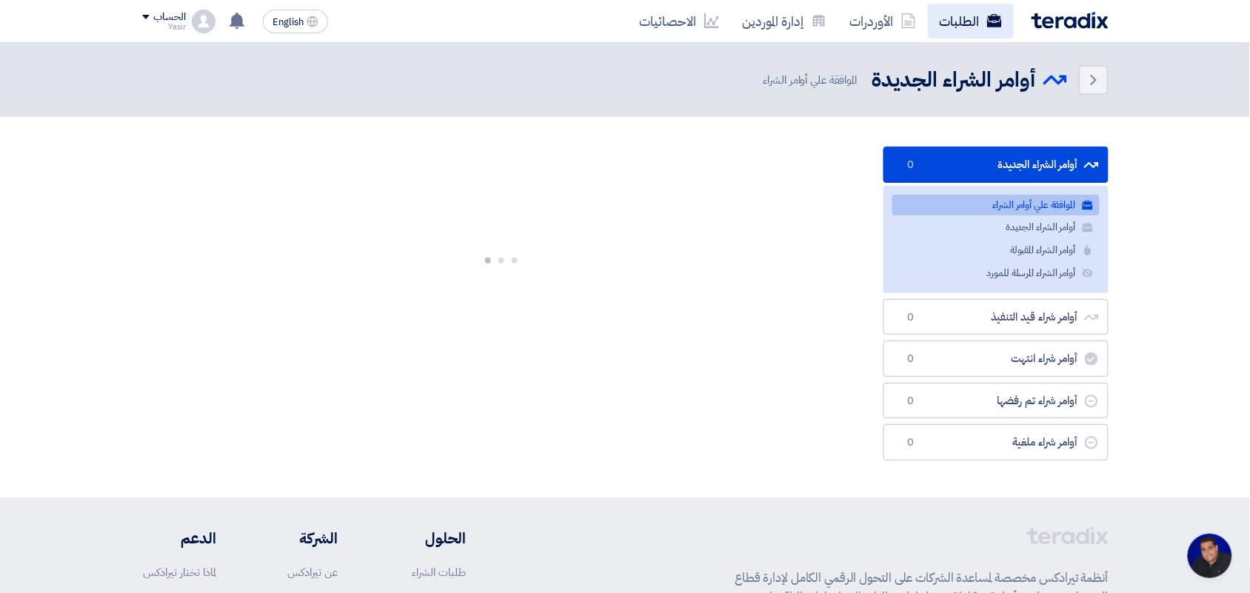
click at [959, 19] on link "الطلبات" at bounding box center [971, 21] width 86 height 35
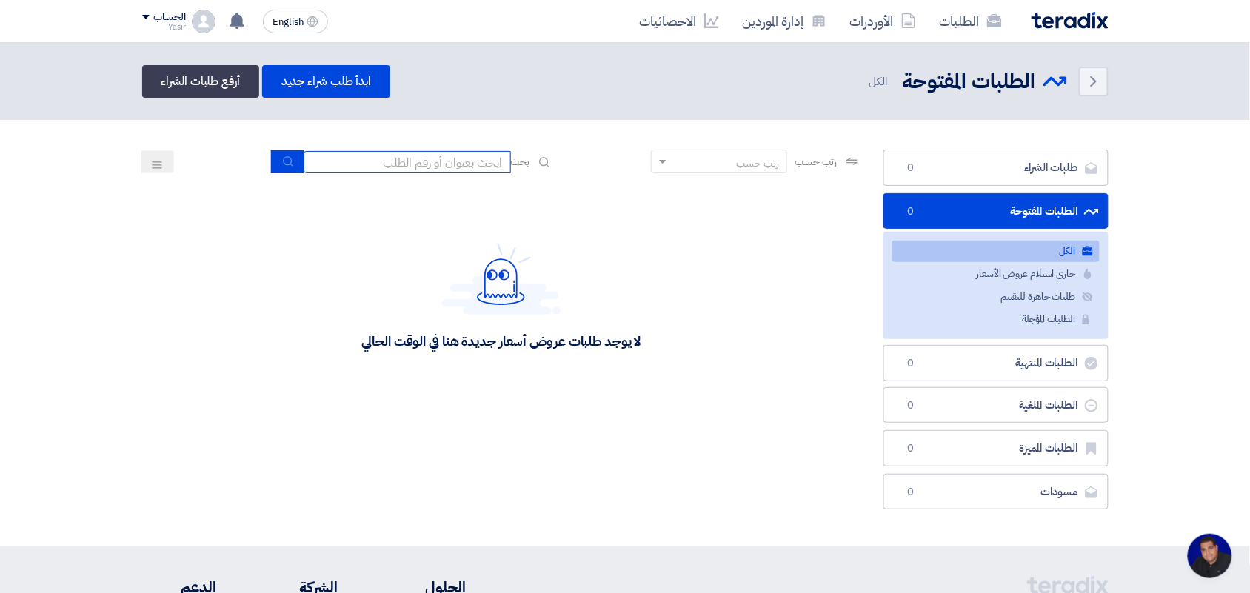
click at [383, 151] on input at bounding box center [407, 162] width 207 height 22
type input "paint"
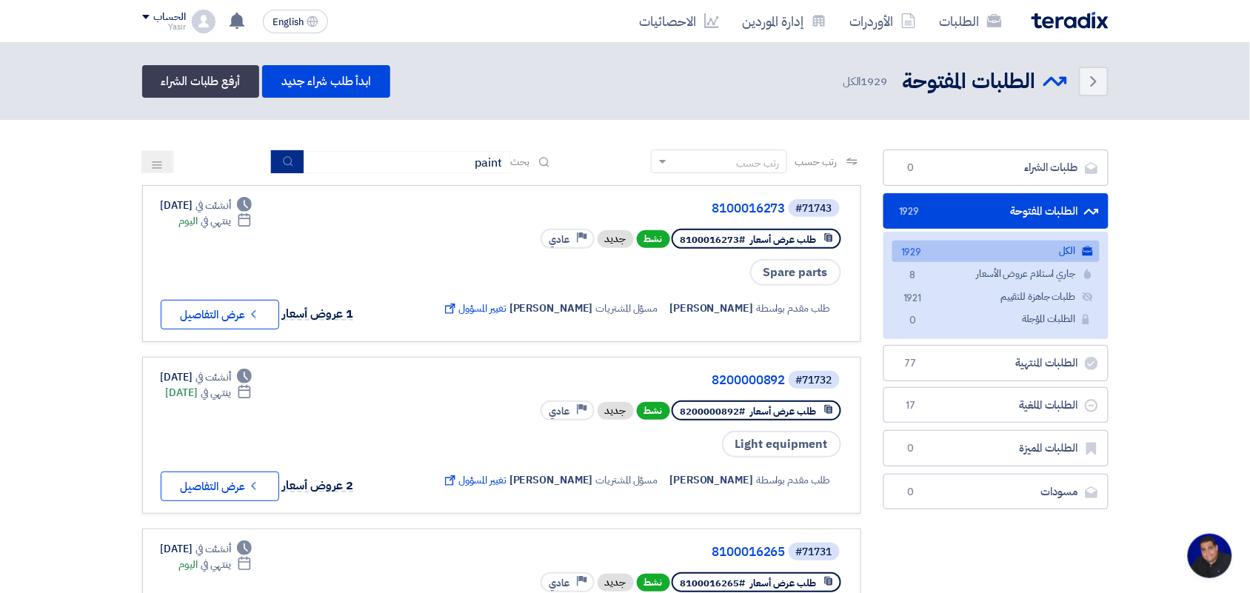
click at [282, 167] on button "submit" at bounding box center [287, 161] width 33 height 23
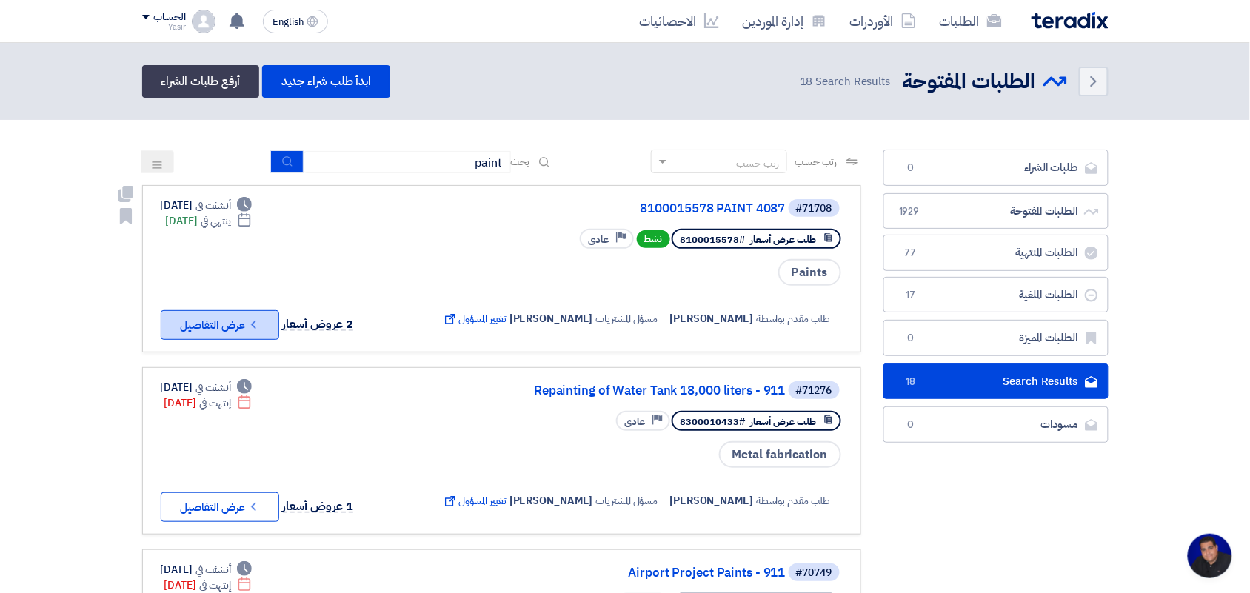
click at [216, 321] on button "Check details عرض التفاصيل" at bounding box center [220, 325] width 118 height 30
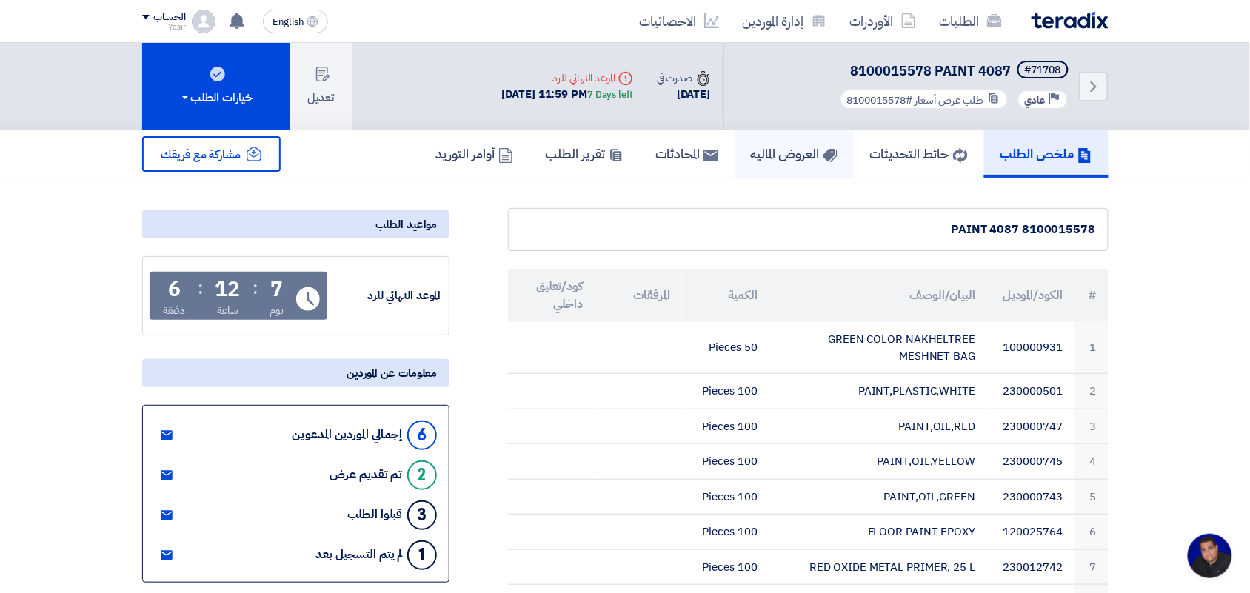
click at [812, 161] on link "العروض الماليه" at bounding box center [794, 153] width 119 height 47
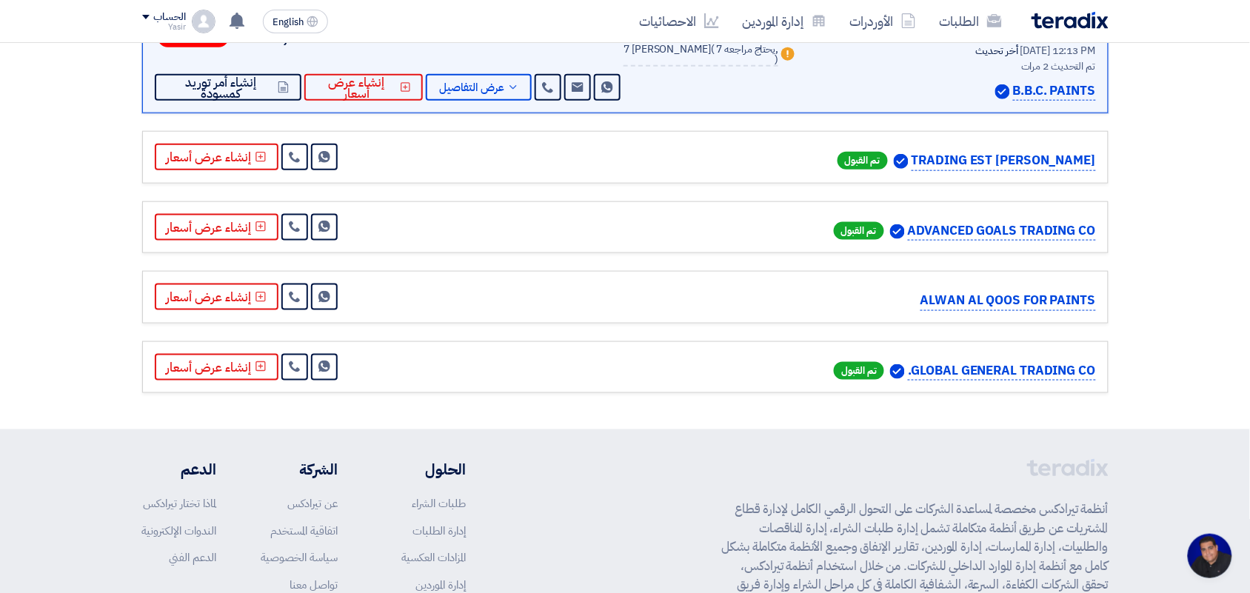
scroll to position [185, 0]
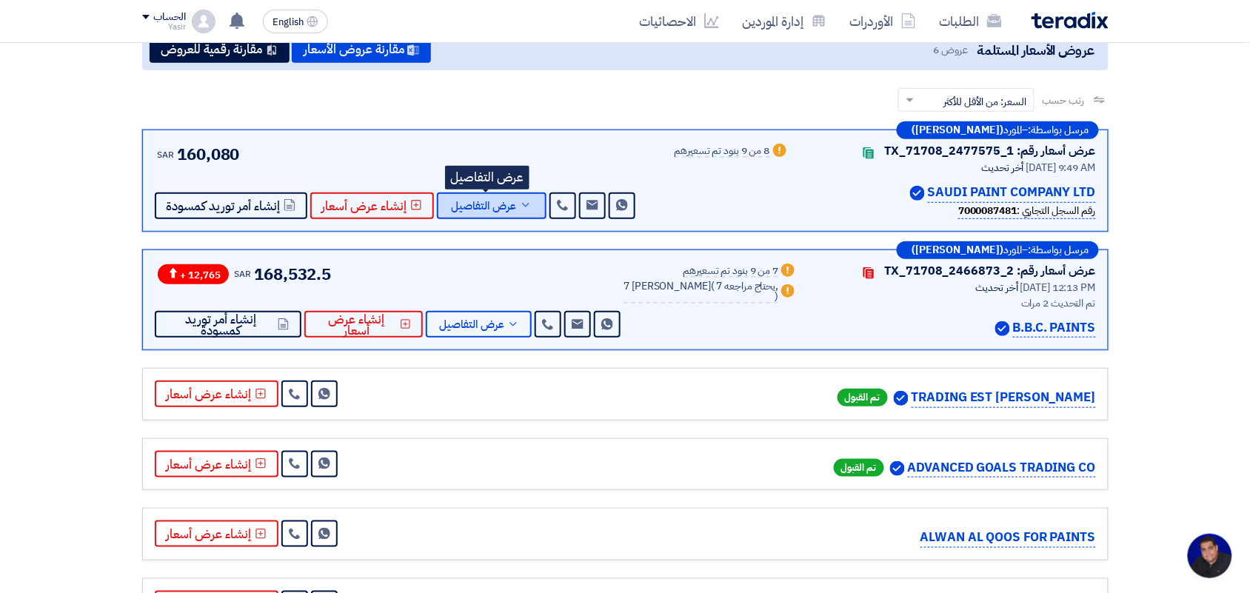
click at [496, 215] on button "عرض التفاصيل" at bounding box center [492, 206] width 110 height 27
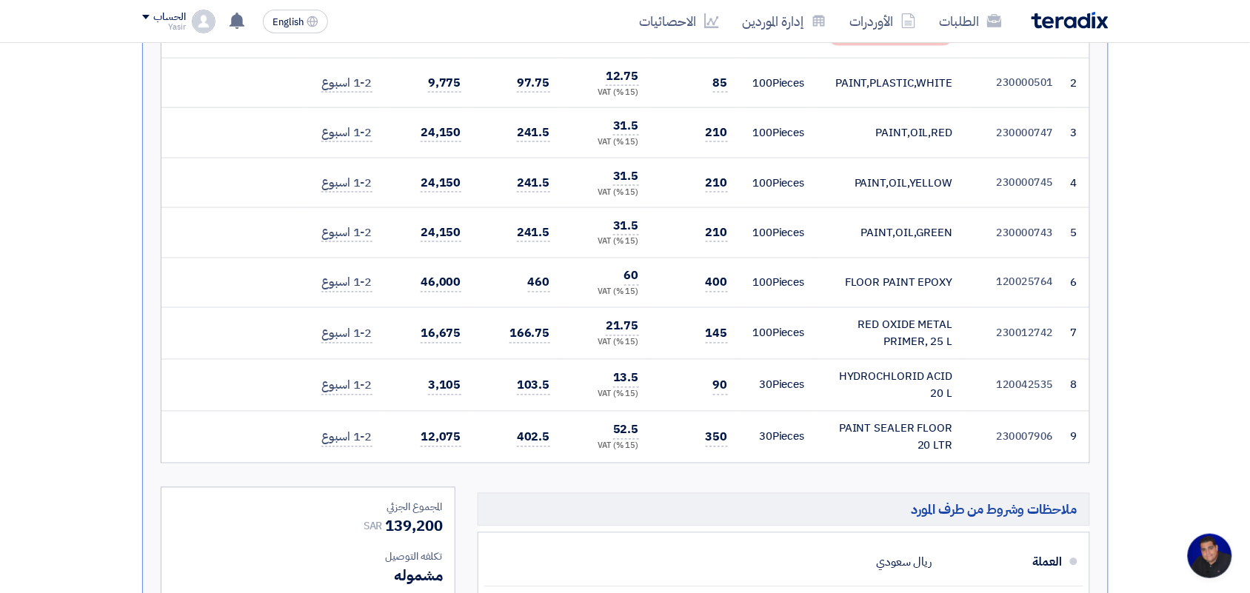
scroll to position [370, 0]
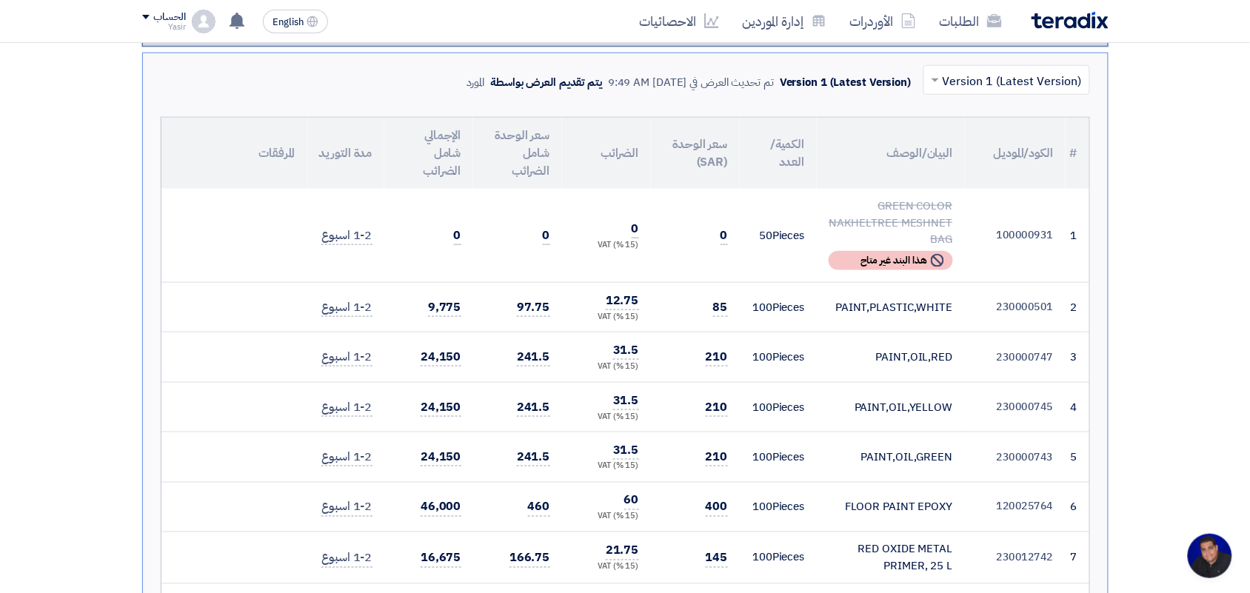
click at [900, 307] on div "PAINT,PLASTIC,WHITE" at bounding box center [891, 307] width 124 height 17
click at [903, 352] on div "PAINT,OIL,RED" at bounding box center [891, 357] width 124 height 17
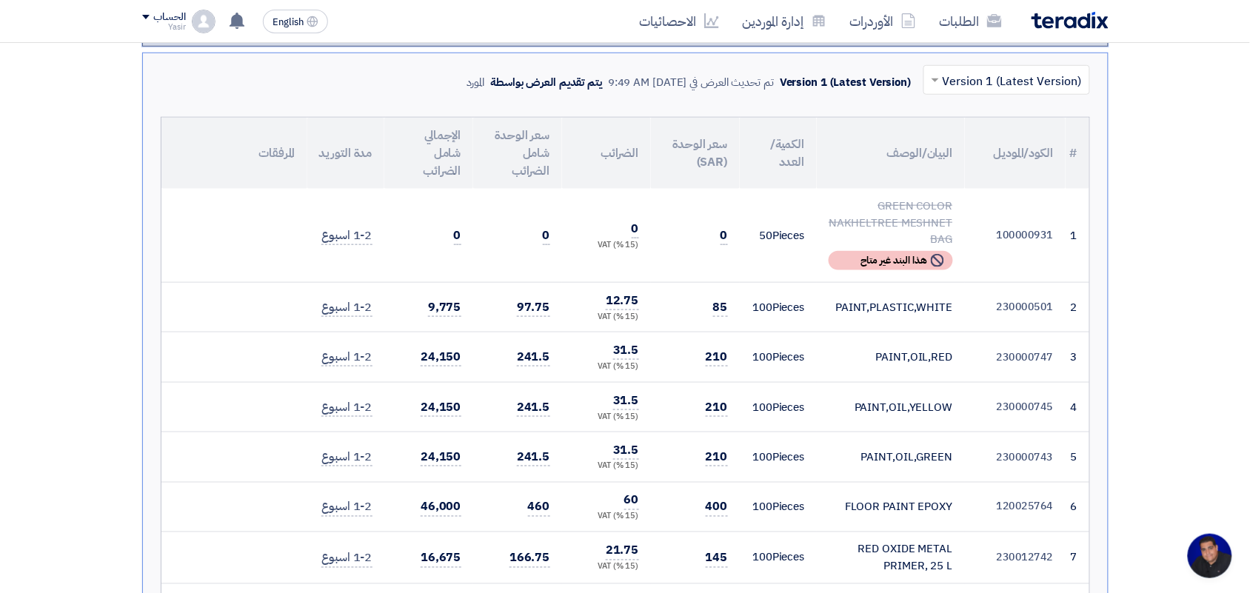
click at [903, 352] on div "PAINT,OIL,RED" at bounding box center [891, 357] width 124 height 17
click at [900, 418] on td "PAINT,OIL,YELLOW" at bounding box center [891, 407] width 148 height 50
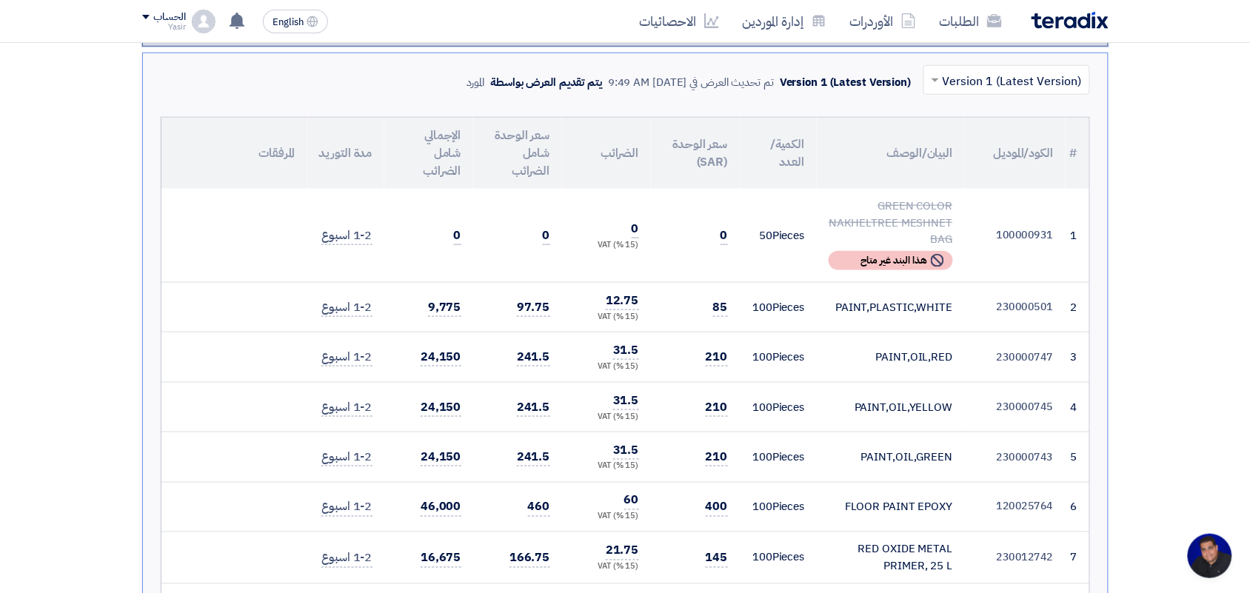
click at [898, 412] on div "PAINT,OIL,YELLOW" at bounding box center [891, 407] width 124 height 17
click at [894, 466] on div "PAINT,OIL,GREEN" at bounding box center [891, 457] width 124 height 17
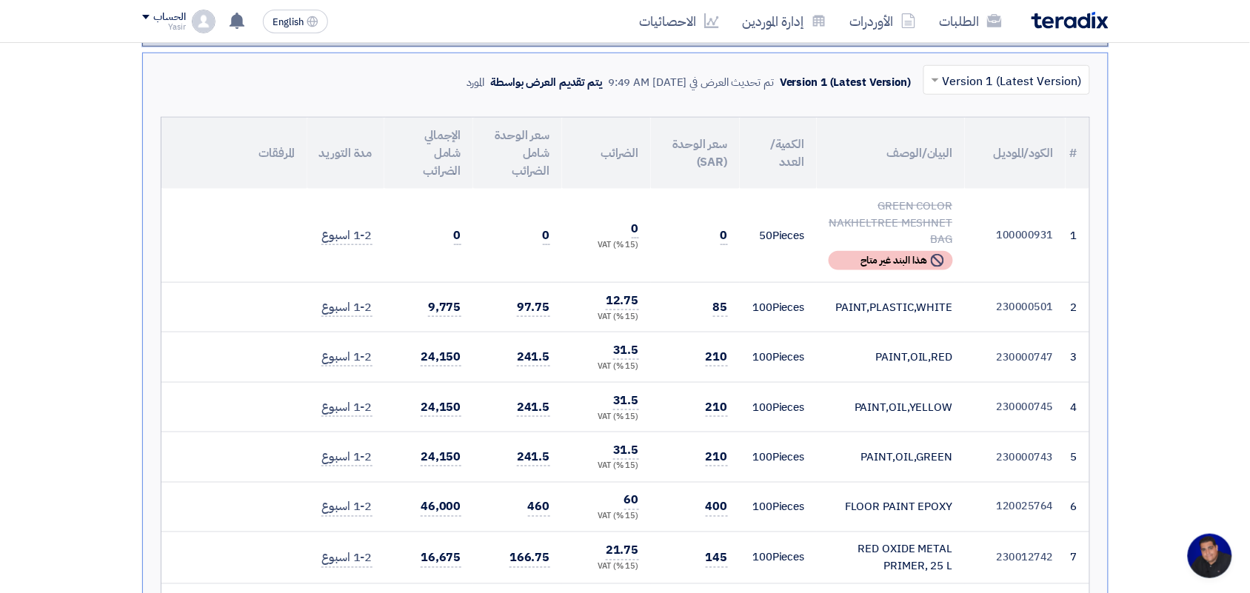
click at [894, 466] on div "PAINT,OIL,GREEN" at bounding box center [891, 457] width 124 height 17
click at [893, 515] on div "FLOOR PAINT EPOXY" at bounding box center [891, 507] width 124 height 17
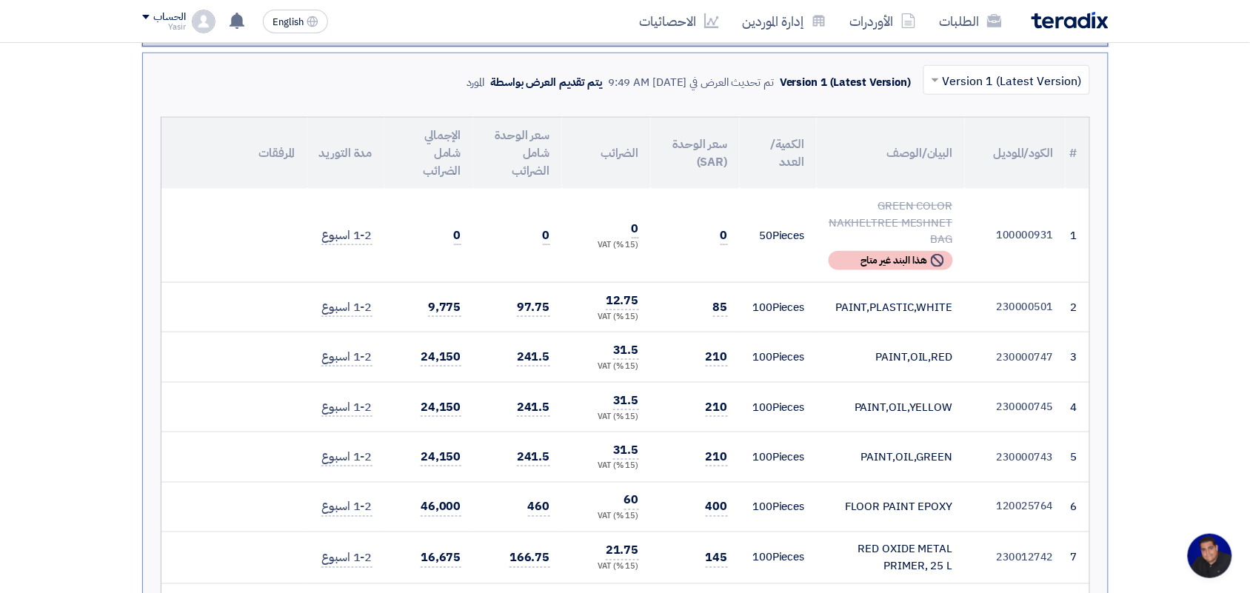
click at [893, 515] on div "FLOOR PAINT EPOXY" at bounding box center [891, 507] width 124 height 17
click at [711, 312] on td "85" at bounding box center [695, 307] width 89 height 50
click at [712, 312] on td "85" at bounding box center [695, 307] width 89 height 50
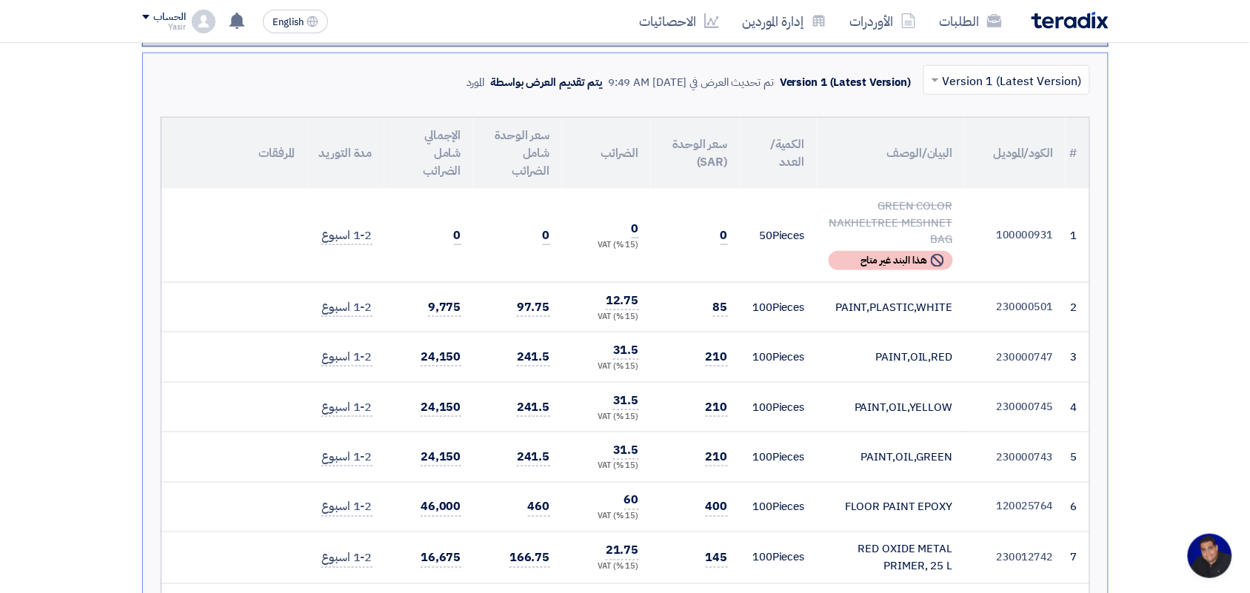
click at [712, 312] on td "85" at bounding box center [695, 307] width 89 height 50
click at [782, 308] on td "100 Pieces" at bounding box center [778, 307] width 77 height 50
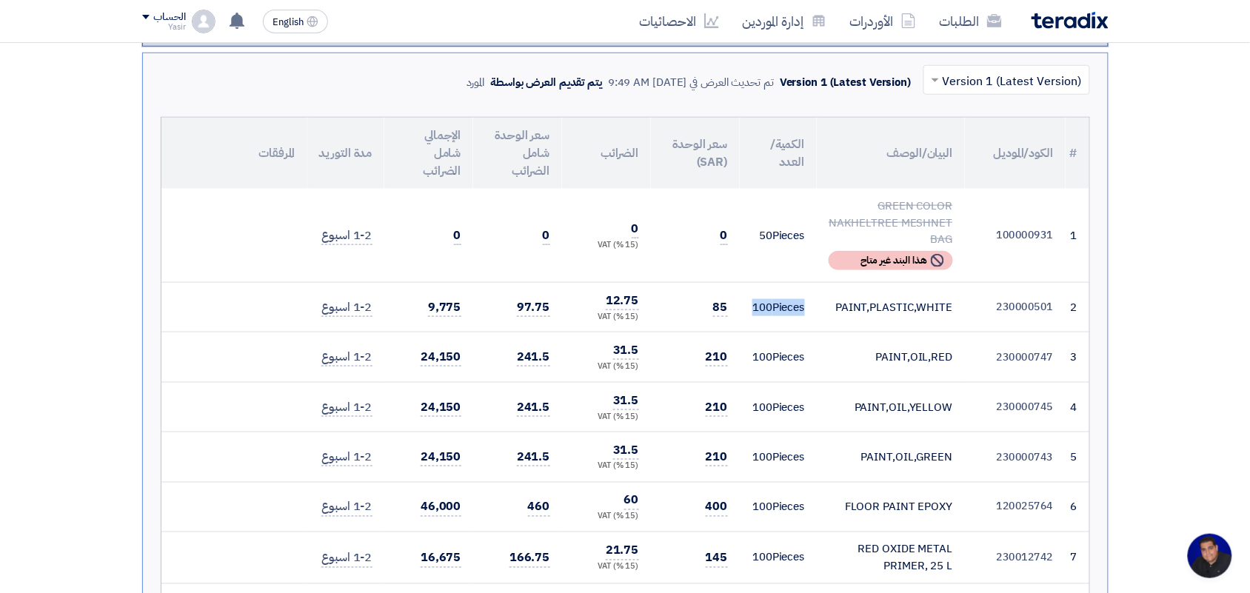
click at [789, 365] on td "100 Pieces" at bounding box center [778, 357] width 77 height 50
click at [721, 235] on span "0" at bounding box center [724, 236] width 7 height 19
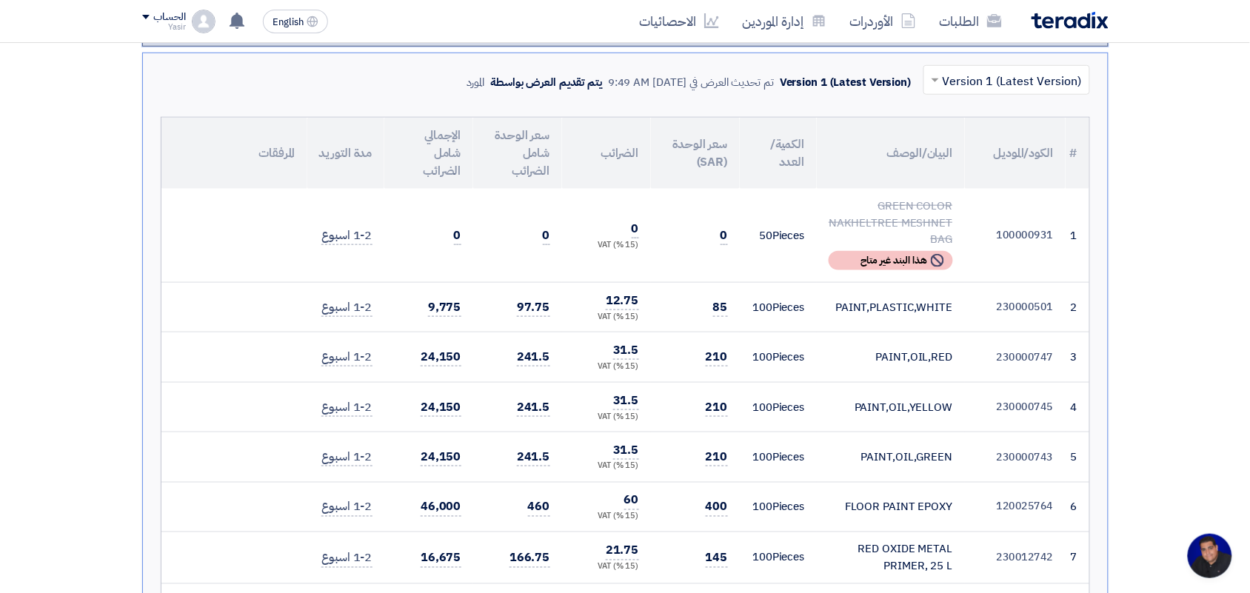
drag, startPoint x: 1181, startPoint y: 185, endPoint x: 1174, endPoint y: 205, distance: 21.3
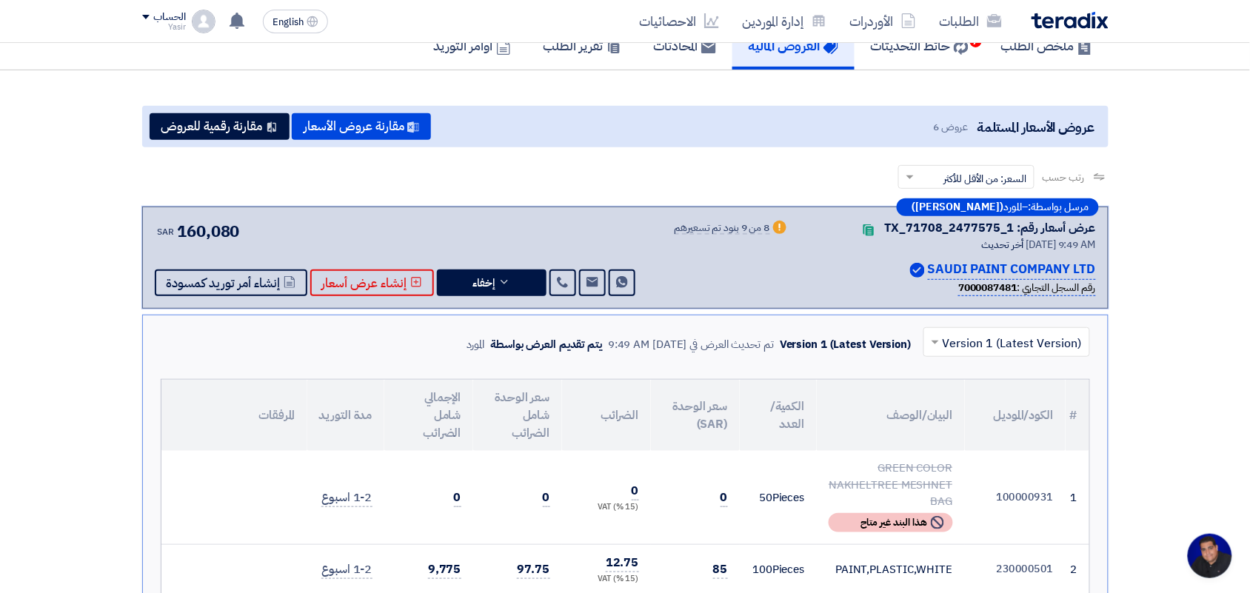
scroll to position [0, 0]
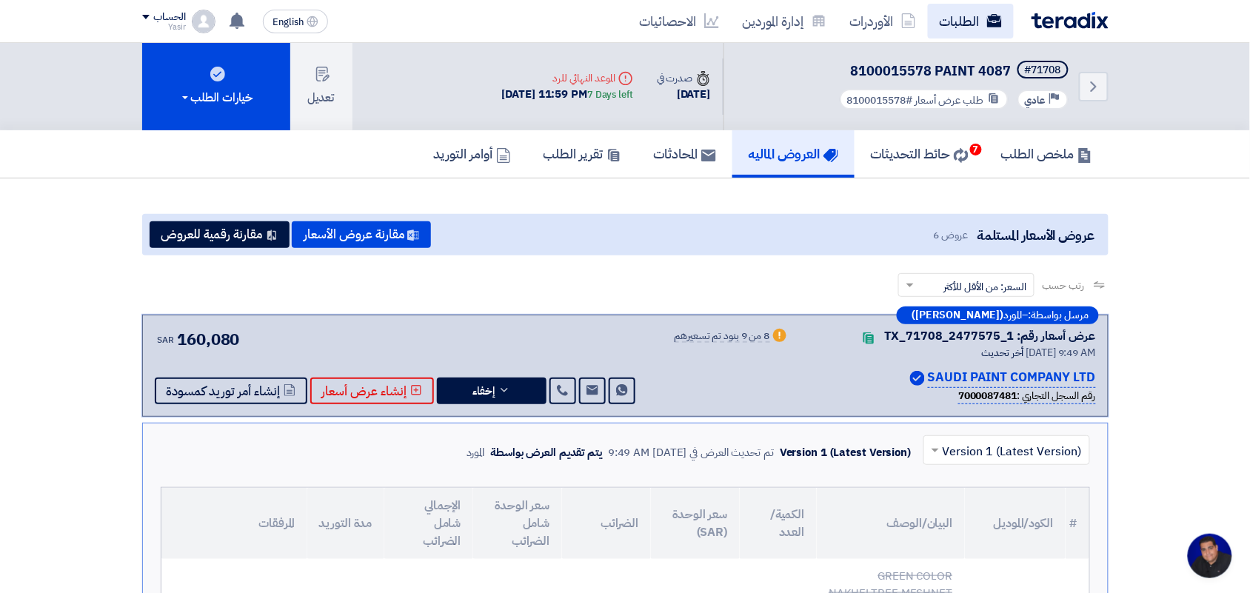
click at [977, 12] on link "الطلبات" at bounding box center [971, 21] width 86 height 35
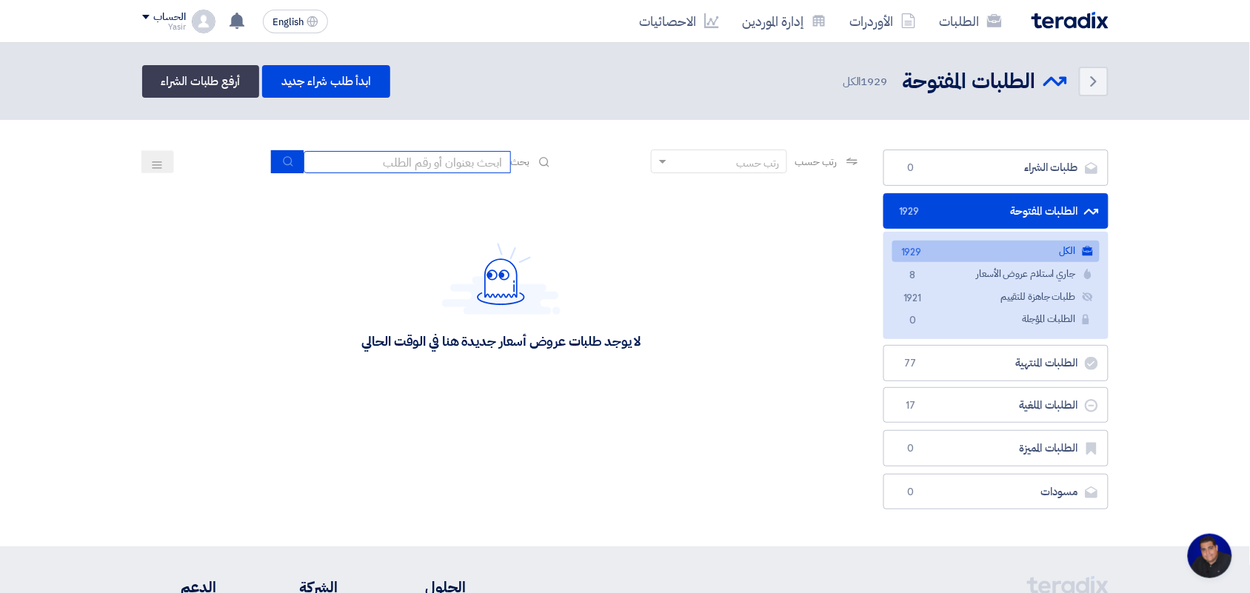
click at [434, 153] on input at bounding box center [407, 162] width 207 height 22
